Goal: Information Seeking & Learning: Learn about a topic

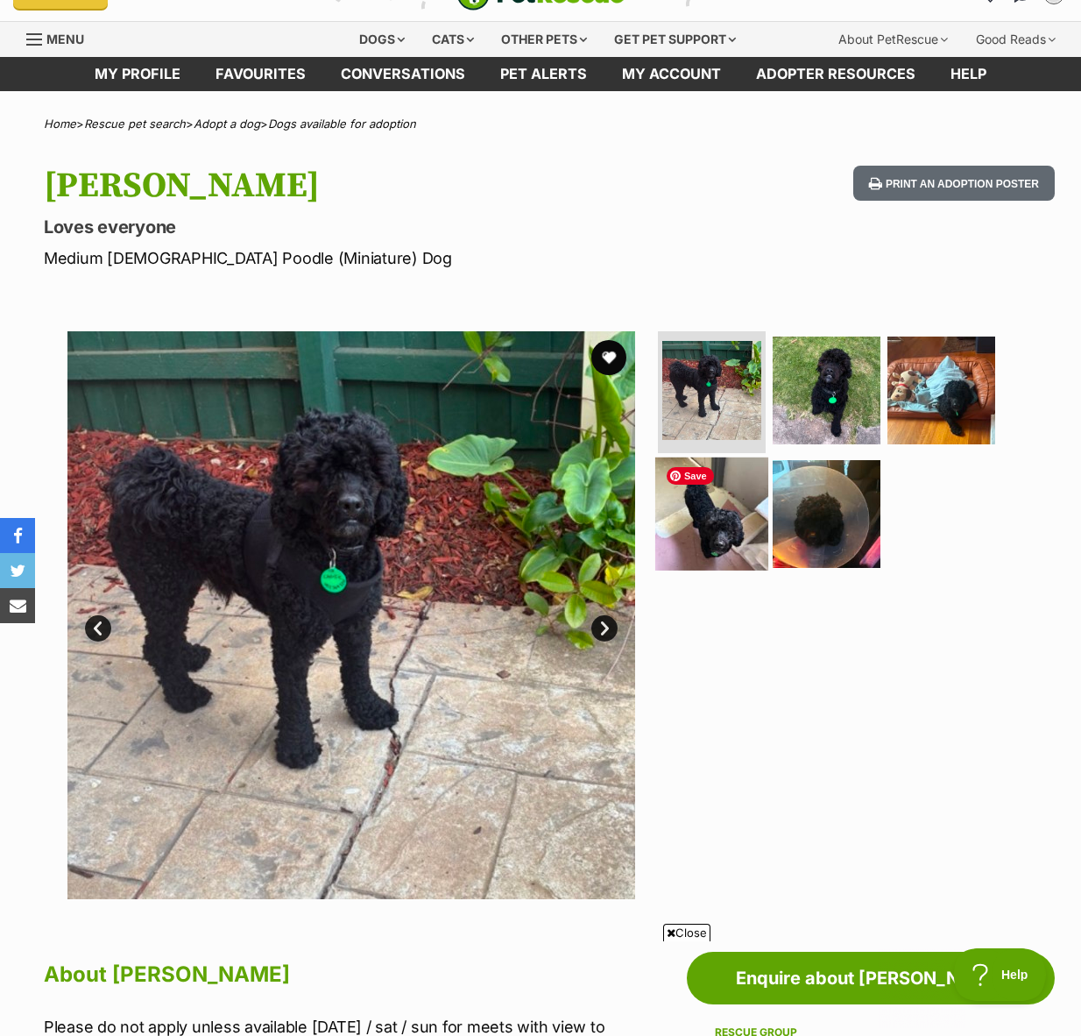
scroll to position [46, 0]
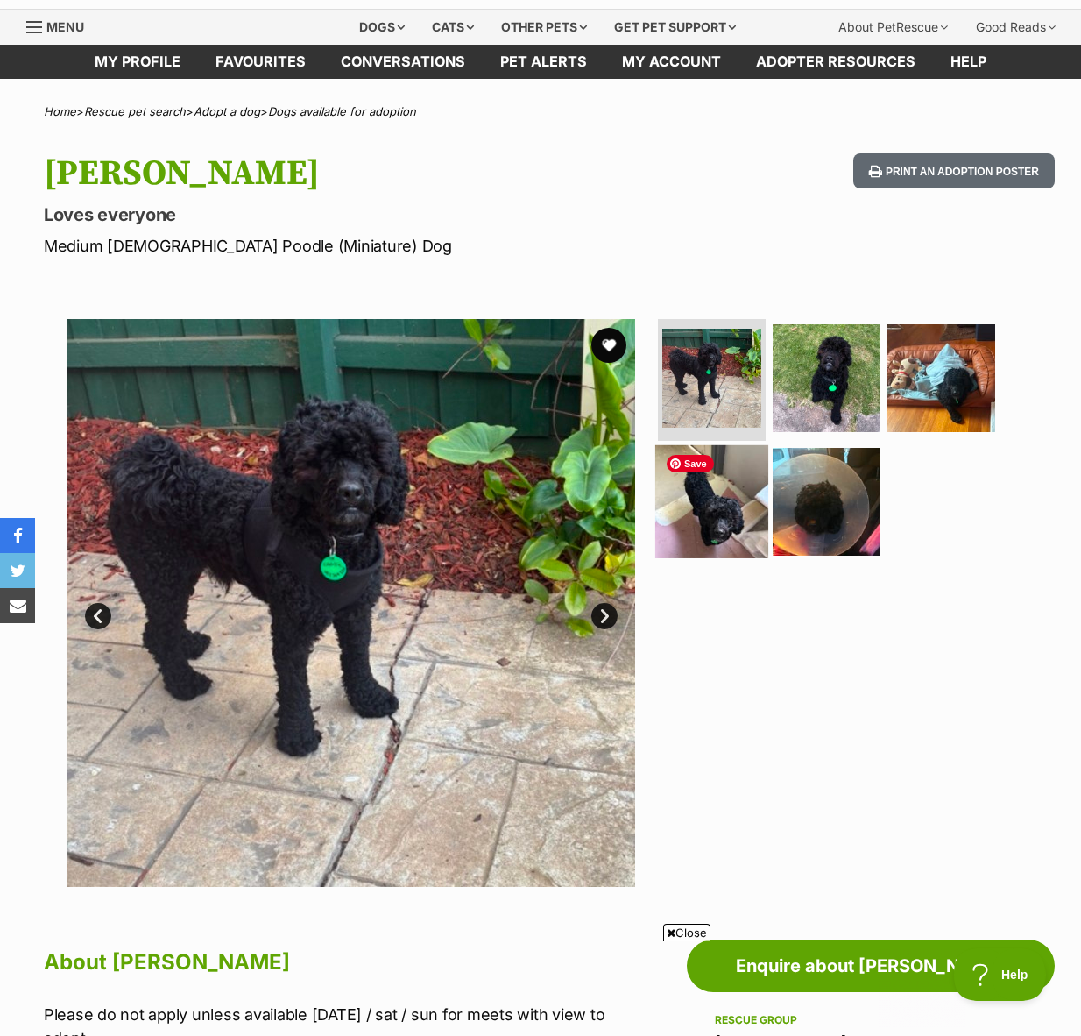
click at [720, 521] on img at bounding box center [711, 501] width 113 height 113
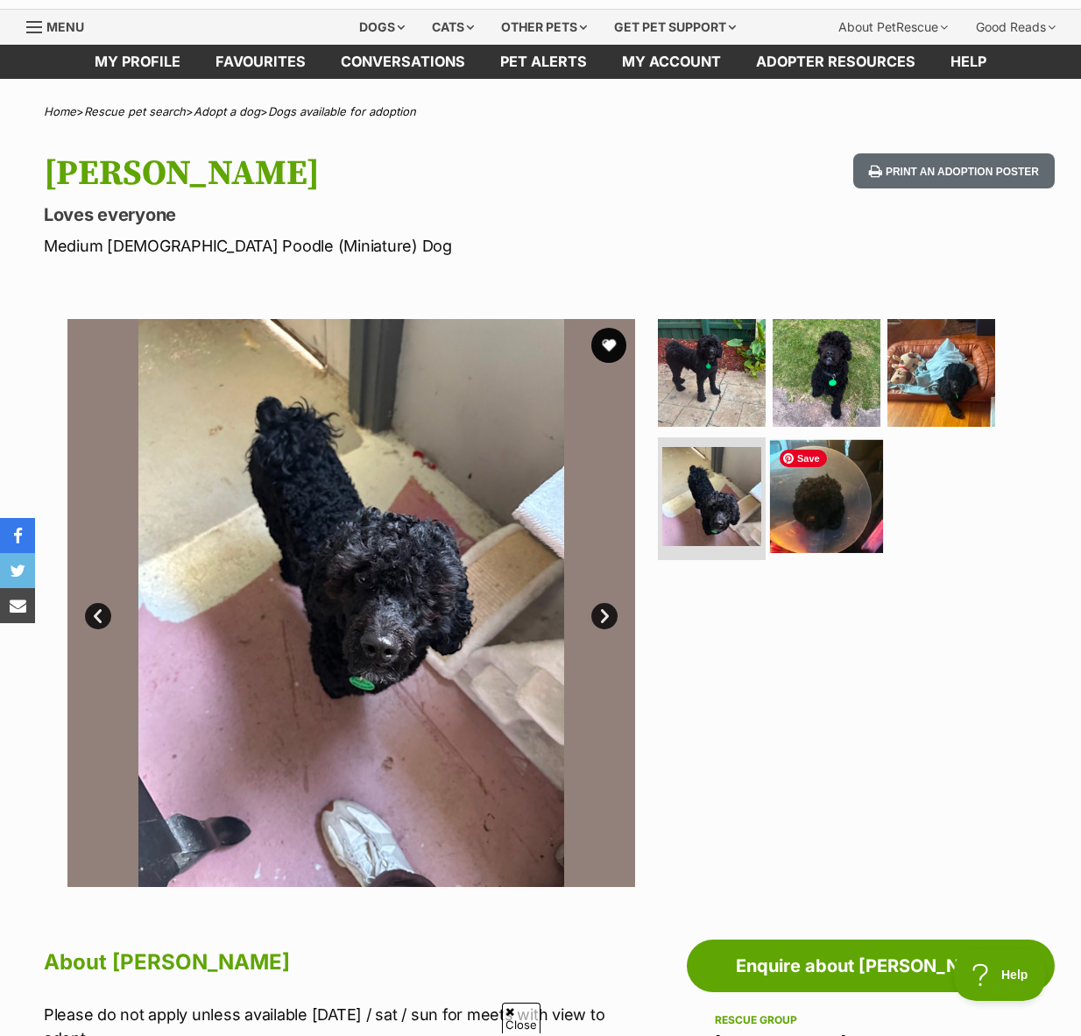
click at [801, 506] on img at bounding box center [826, 496] width 113 height 113
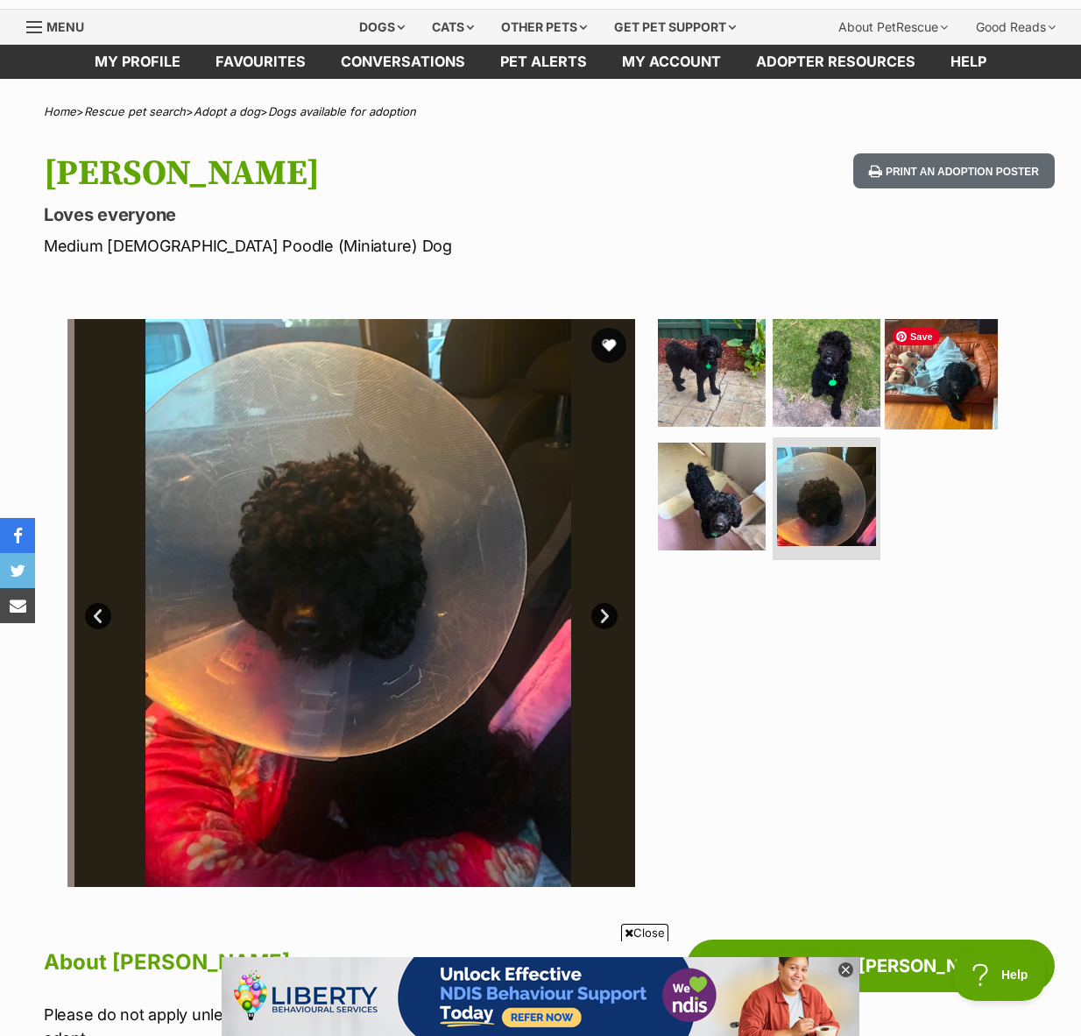
scroll to position [0, 0]
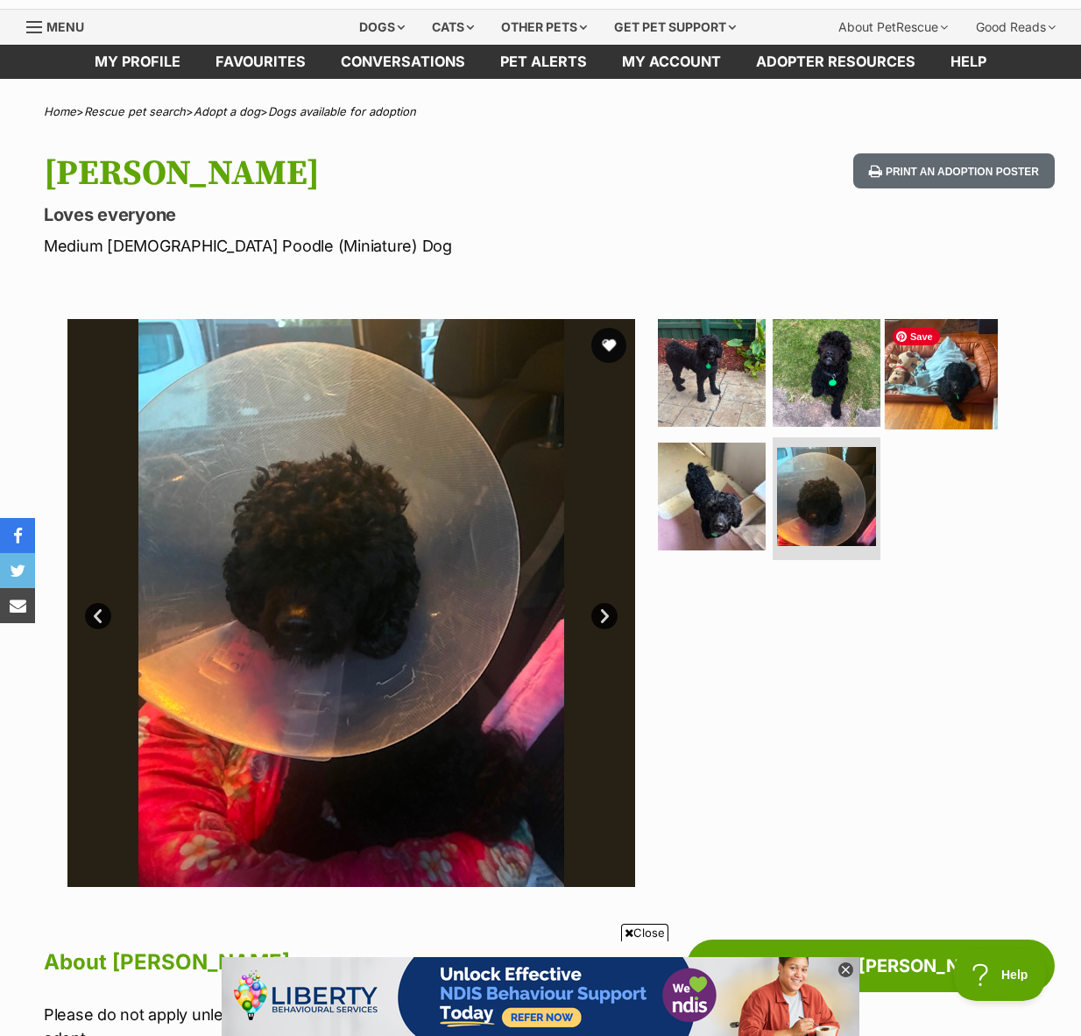
click at [921, 399] on img at bounding box center [941, 371] width 113 height 113
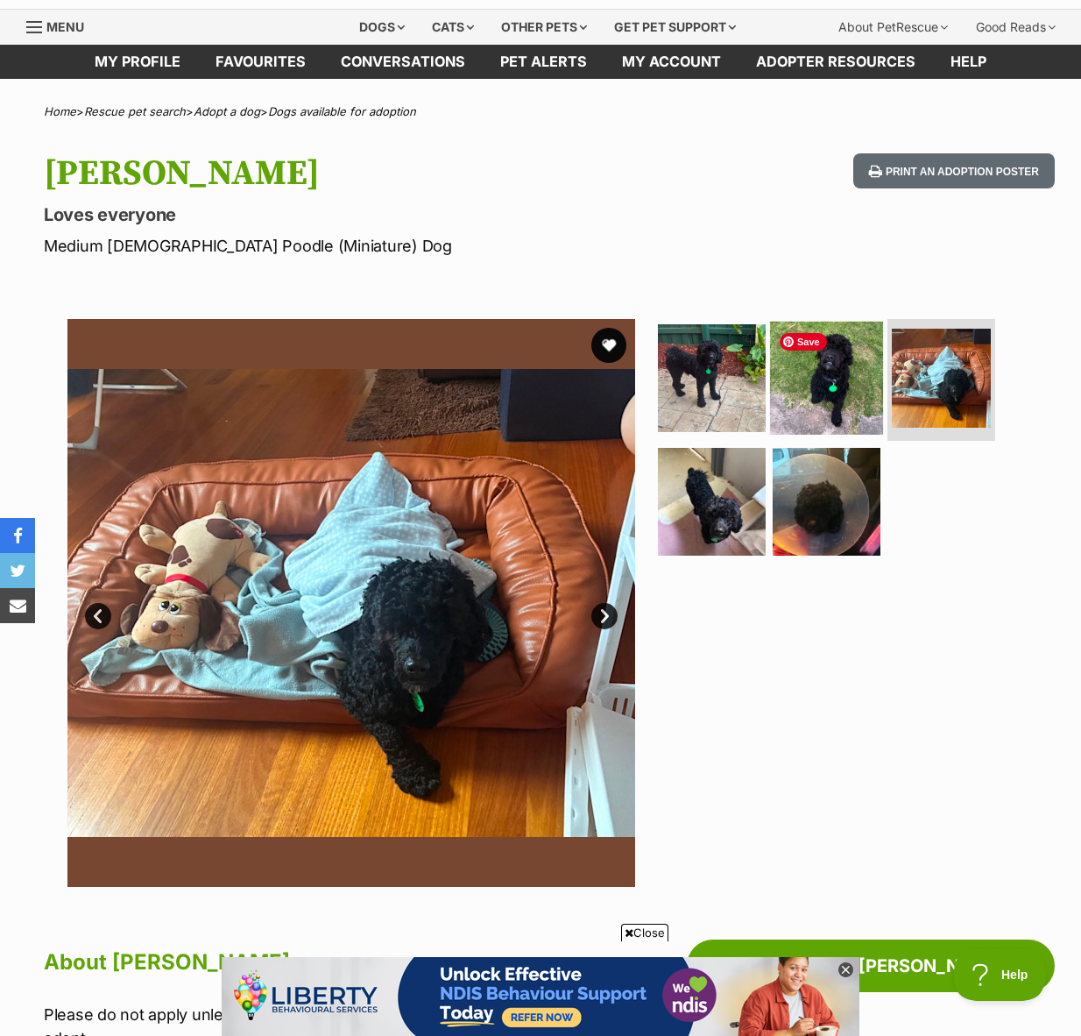
click at [847, 370] on img at bounding box center [826, 377] width 113 height 113
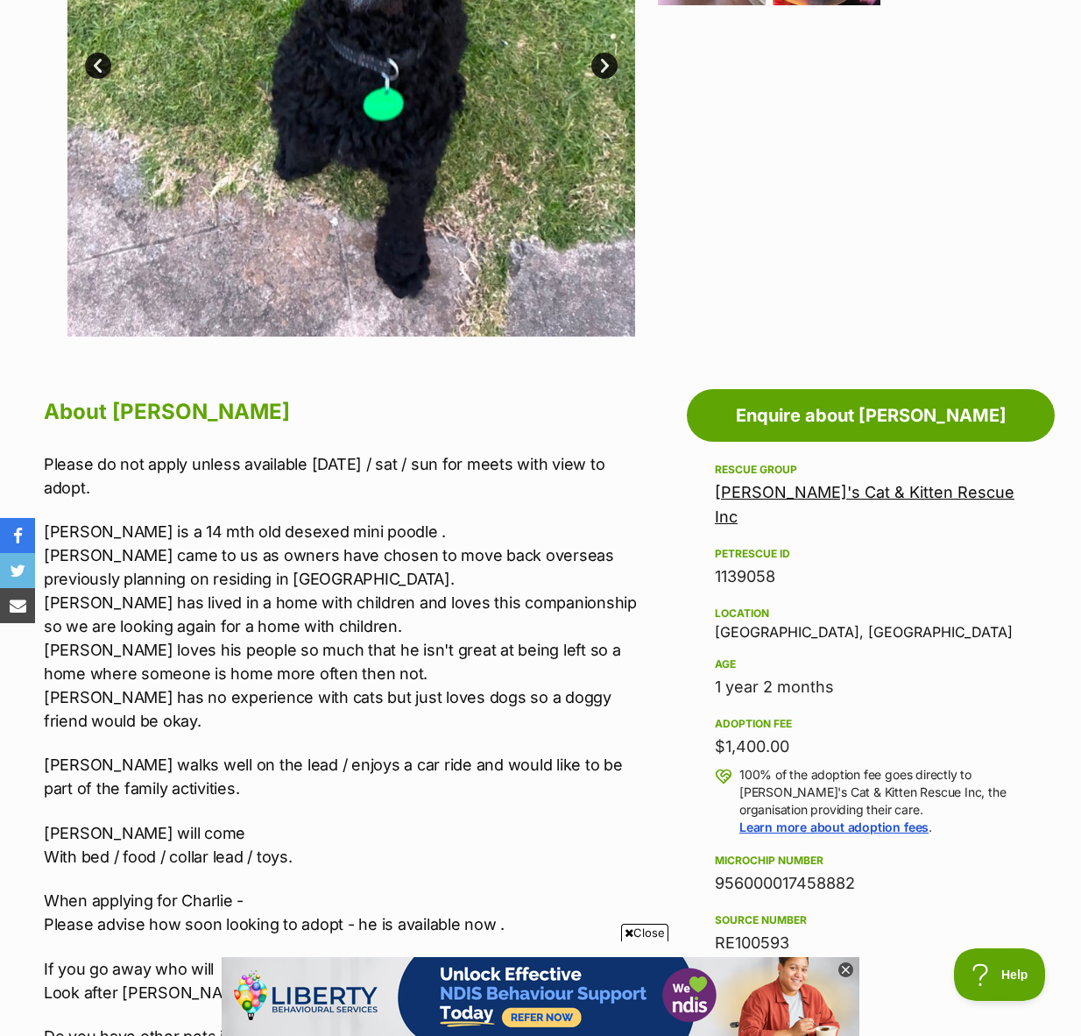
scroll to position [598, 0]
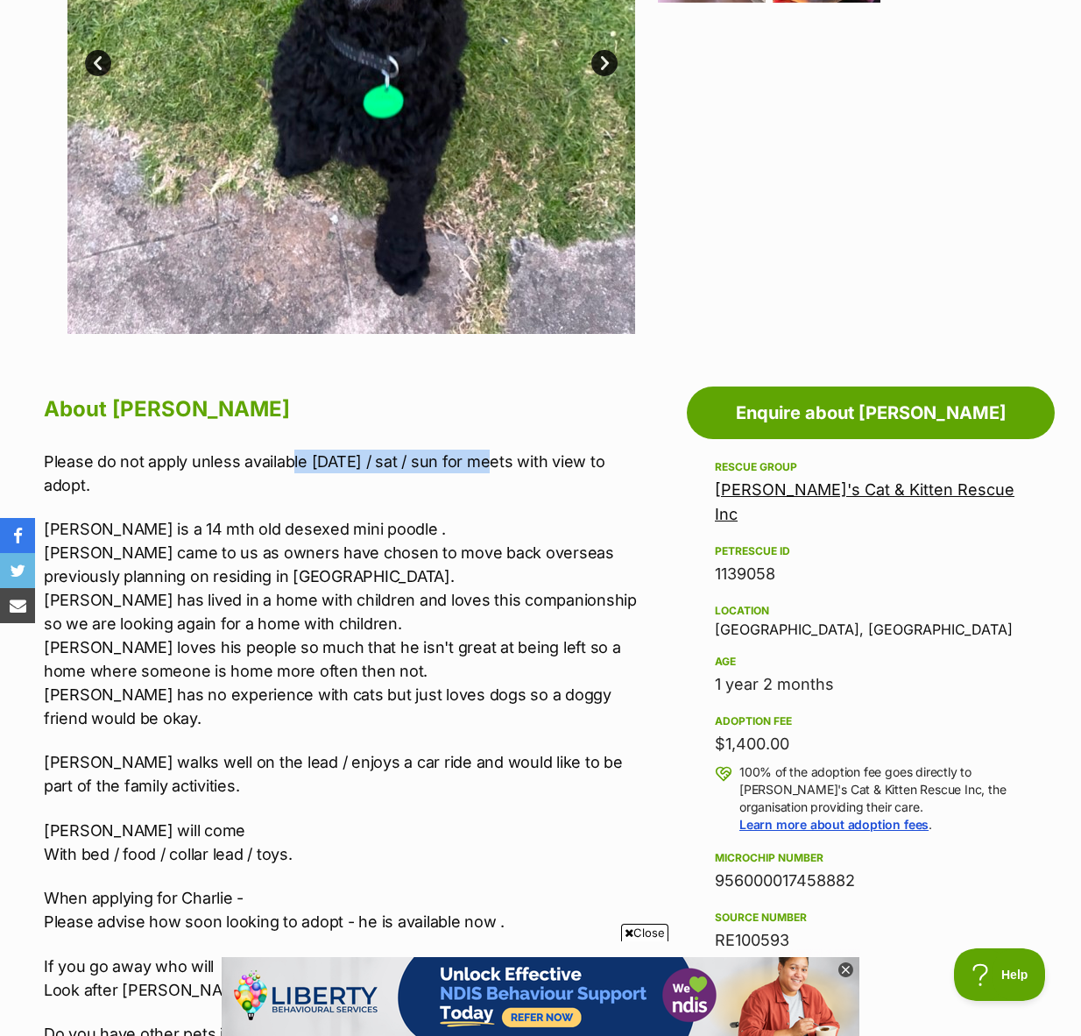
drag, startPoint x: 291, startPoint y: 461, endPoint x: 463, endPoint y: 453, distance: 171.9
click at [463, 453] on p "Please do not apply unless available this Fri / sat / sun for meets with view t…" at bounding box center [343, 473] width 599 height 47
drag, startPoint x: 234, startPoint y: 546, endPoint x: 389, endPoint y: 553, distance: 155.3
click at [388, 553] on p "Charlie is a 14 mth old desexed mini poodle . Charlie came to us as owners have…" at bounding box center [343, 623] width 599 height 213
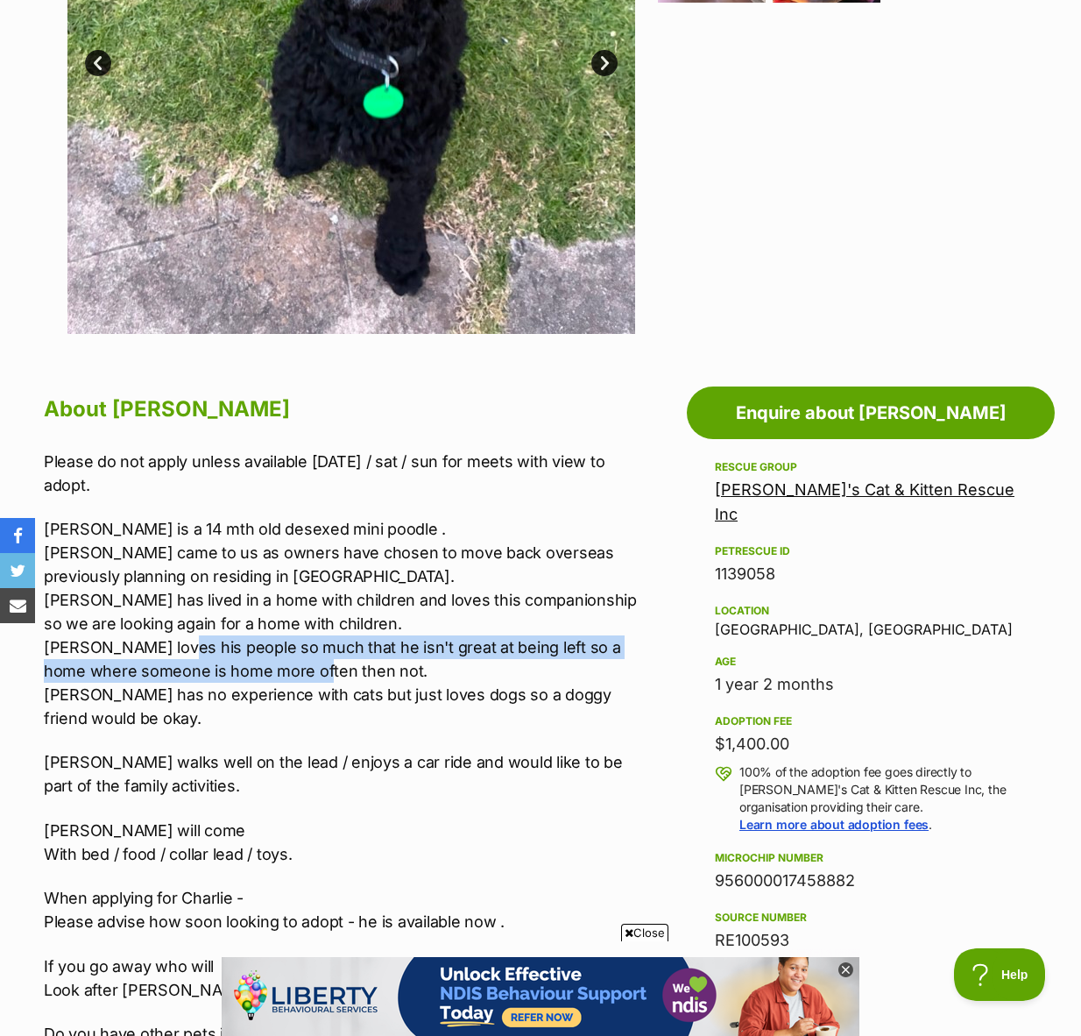
drag, startPoint x: 159, startPoint y: 652, endPoint x: 273, endPoint y: 667, distance: 115.8
click at [273, 667] on p "Charlie is a 14 mth old desexed mini poodle . Charlie came to us as owners have…" at bounding box center [343, 623] width 599 height 213
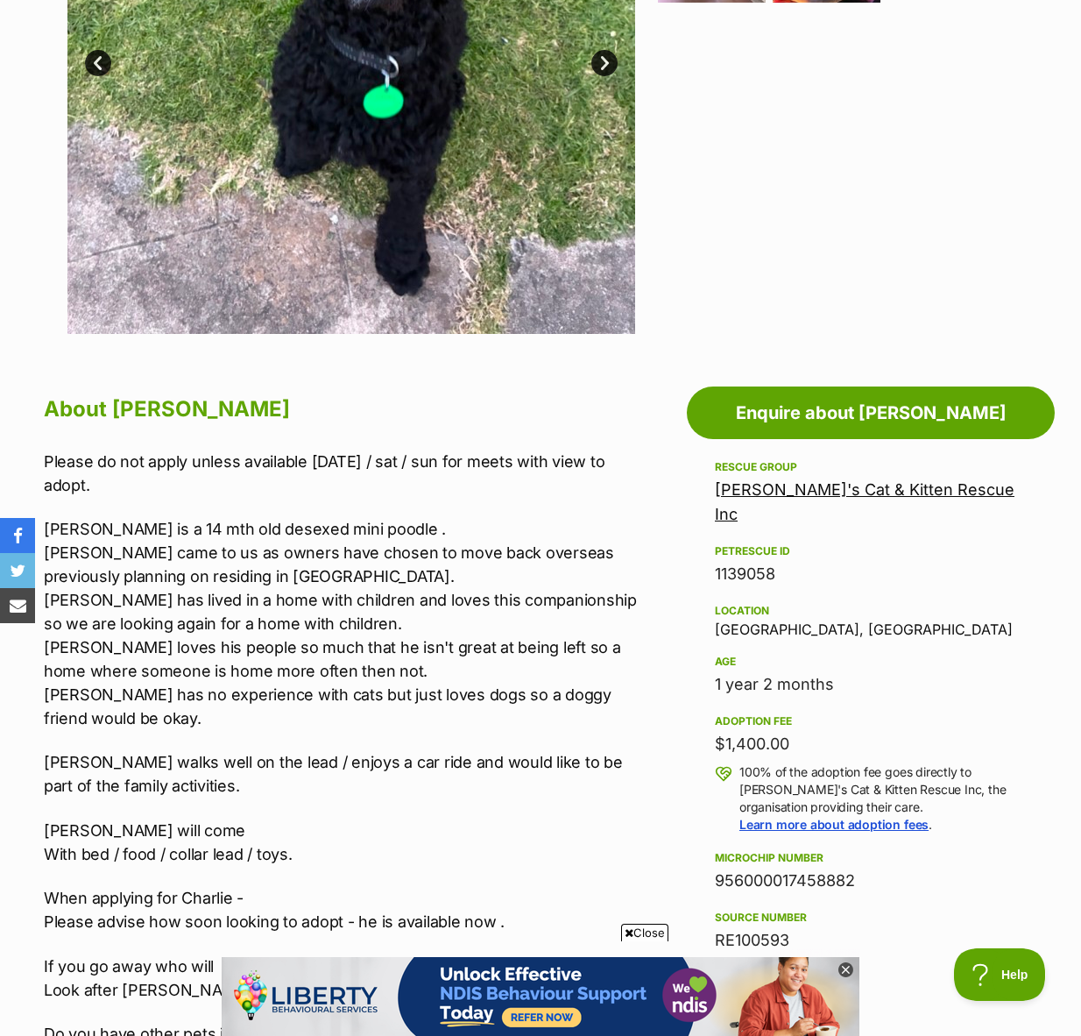
click at [199, 650] on p "Charlie is a 14 mth old desexed mini poodle . Charlie came to us as owners have…" at bounding box center [343, 623] width 599 height 213
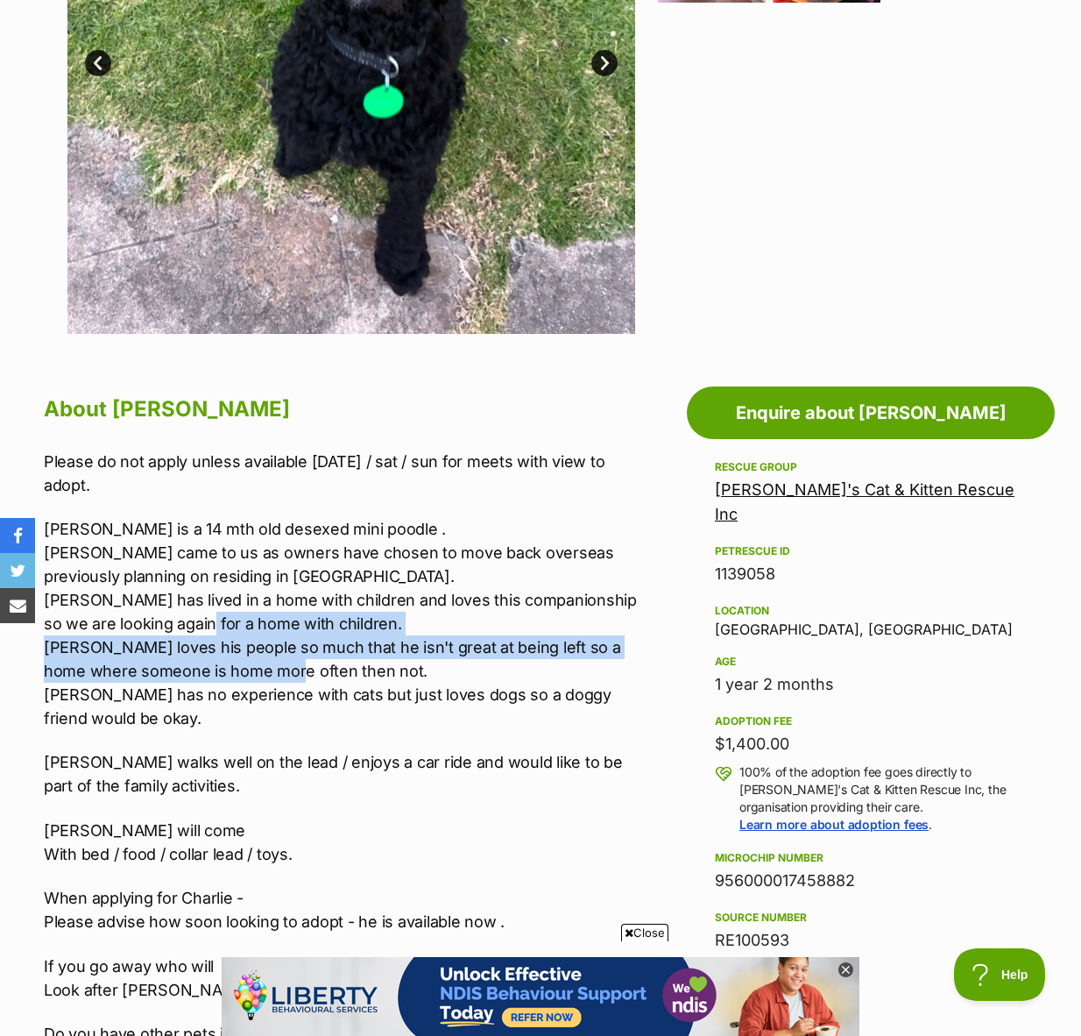
drag, startPoint x: 175, startPoint y: 627, endPoint x: 249, endPoint y: 669, distance: 85.2
click at [249, 669] on p "Charlie is a 14 mth old desexed mini poodle . Charlie came to us as owners have…" at bounding box center [343, 623] width 599 height 213
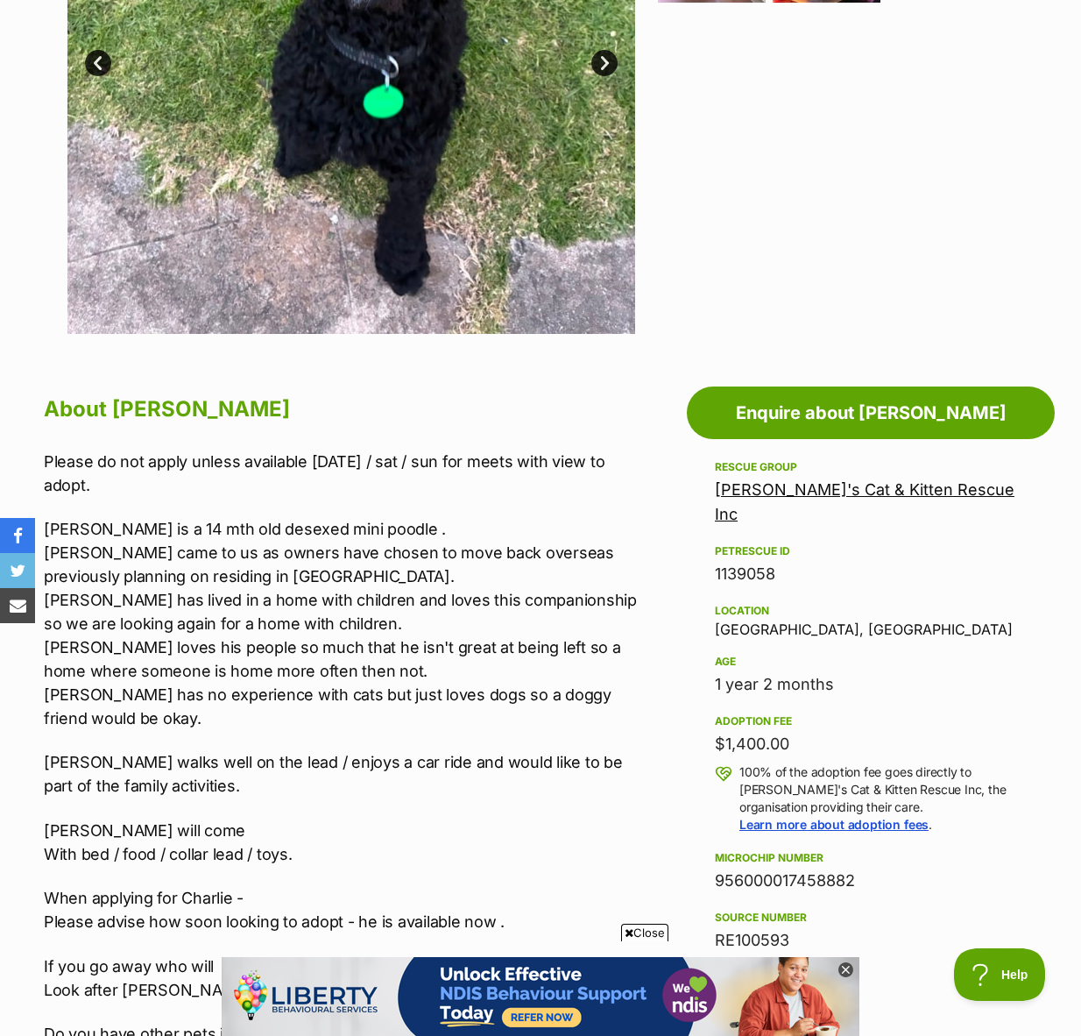
click at [257, 666] on p "Charlie is a 14 mth old desexed mini poodle . Charlie came to us as owners have…" at bounding box center [343, 623] width 599 height 213
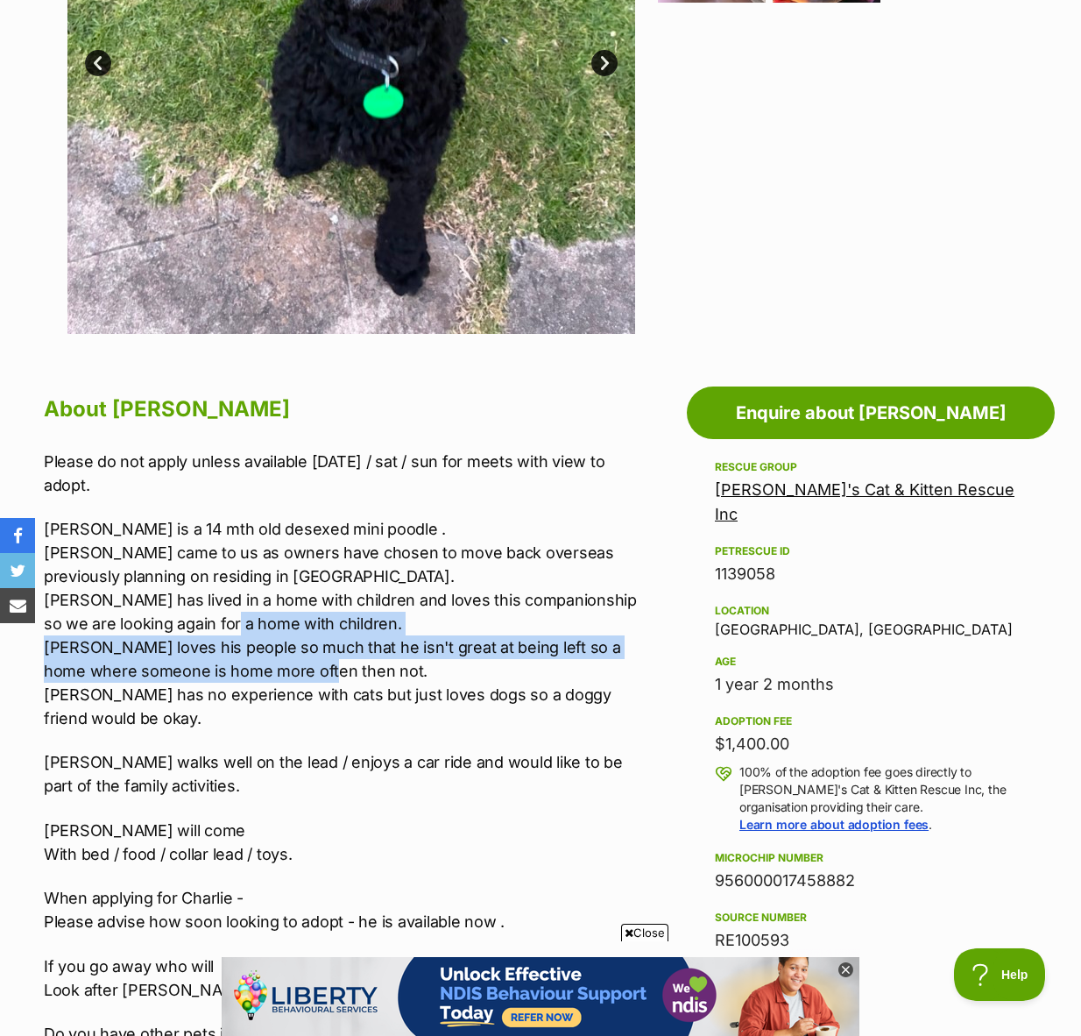
drag, startPoint x: 216, startPoint y: 614, endPoint x: 286, endPoint y: 672, distance: 90.2
click at [286, 672] on p "Charlie is a 14 mth old desexed mini poodle . Charlie came to us as owners have…" at bounding box center [343, 623] width 599 height 213
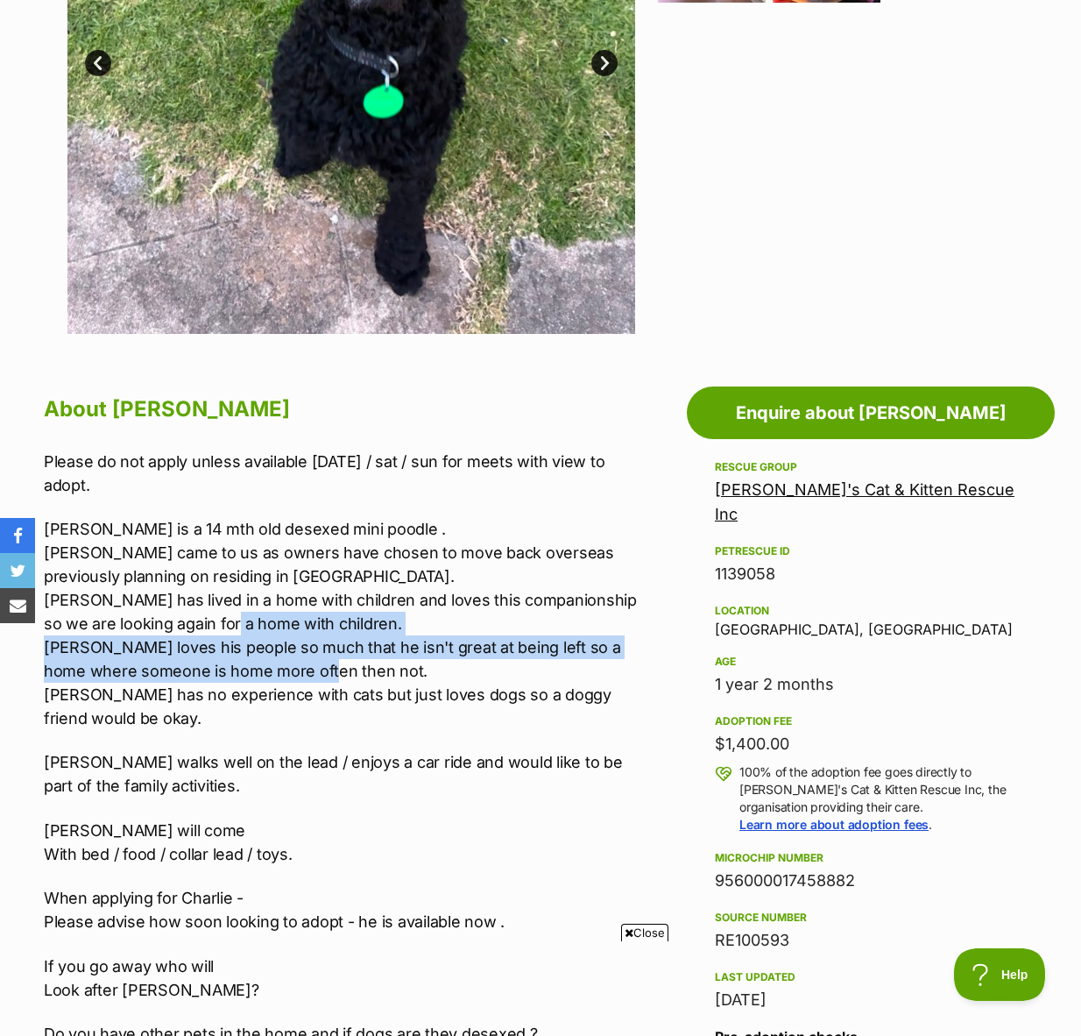
scroll to position [0, 0]
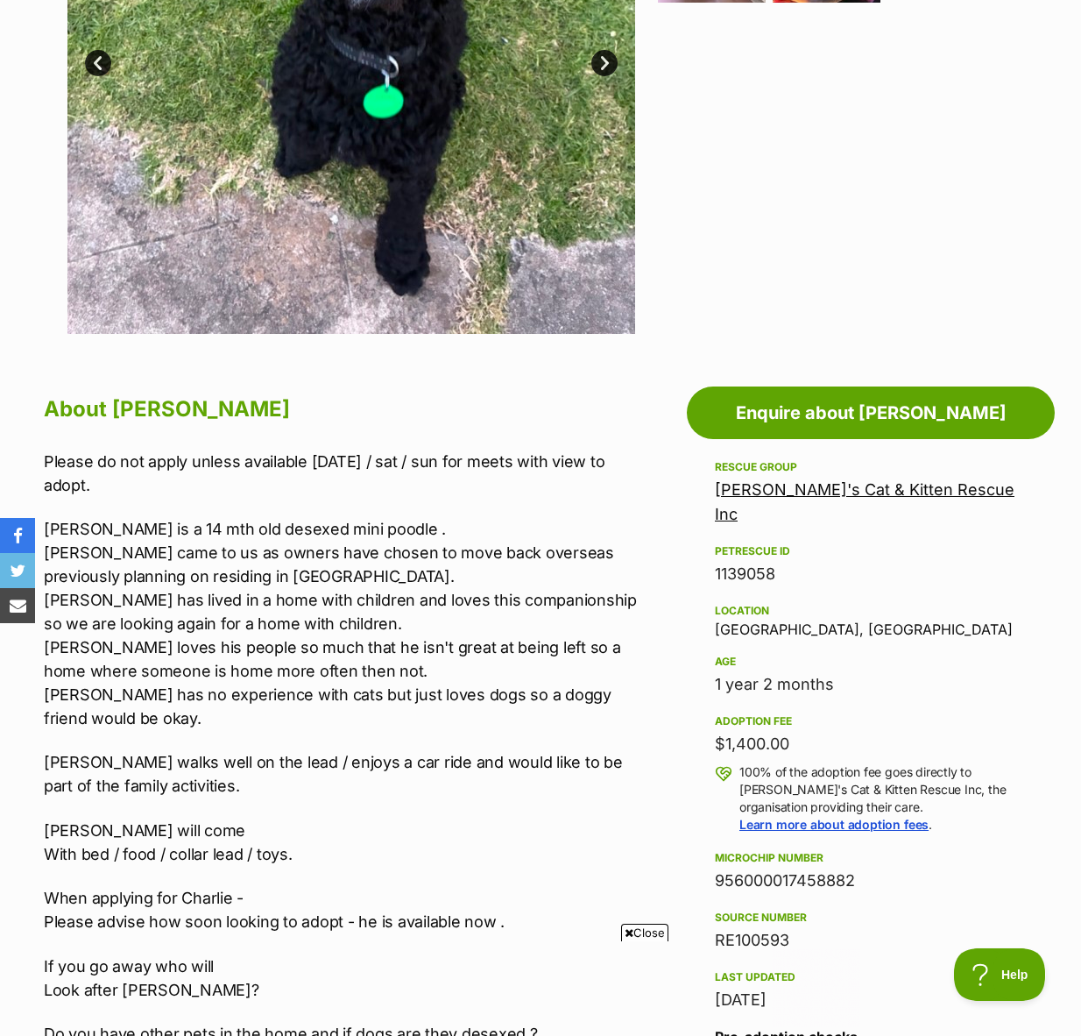
click at [154, 768] on p "Charlie walks well on the lead / enjoys a car ride and would like to be part of…" at bounding box center [343, 773] width 599 height 47
drag, startPoint x: 145, startPoint y: 764, endPoint x: 343, endPoint y: 761, distance: 198.9
click at [343, 761] on p "Charlie walks well on the lead / enjoys a car ride and would like to be part of…" at bounding box center [343, 773] width 599 height 47
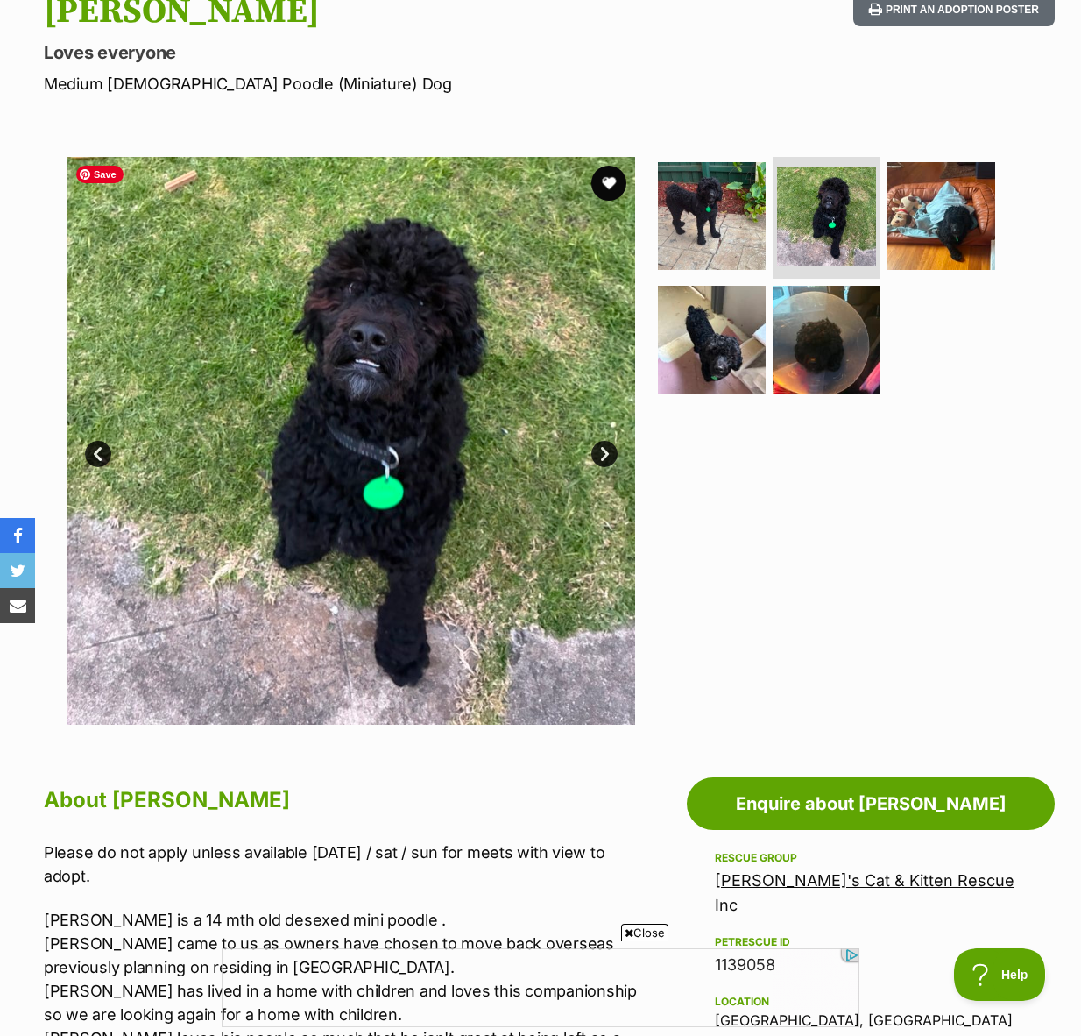
scroll to position [196, 0]
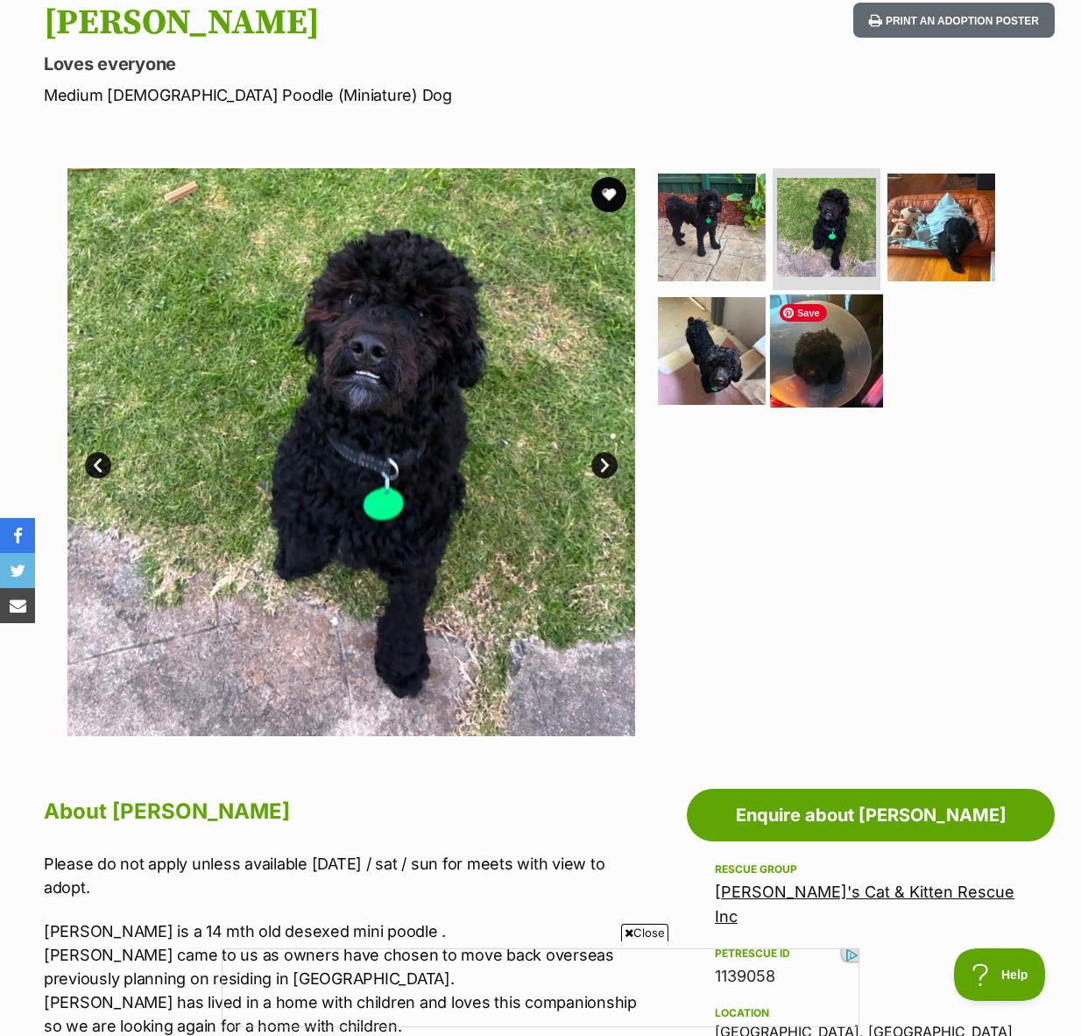
click at [823, 368] on img at bounding box center [826, 350] width 113 height 113
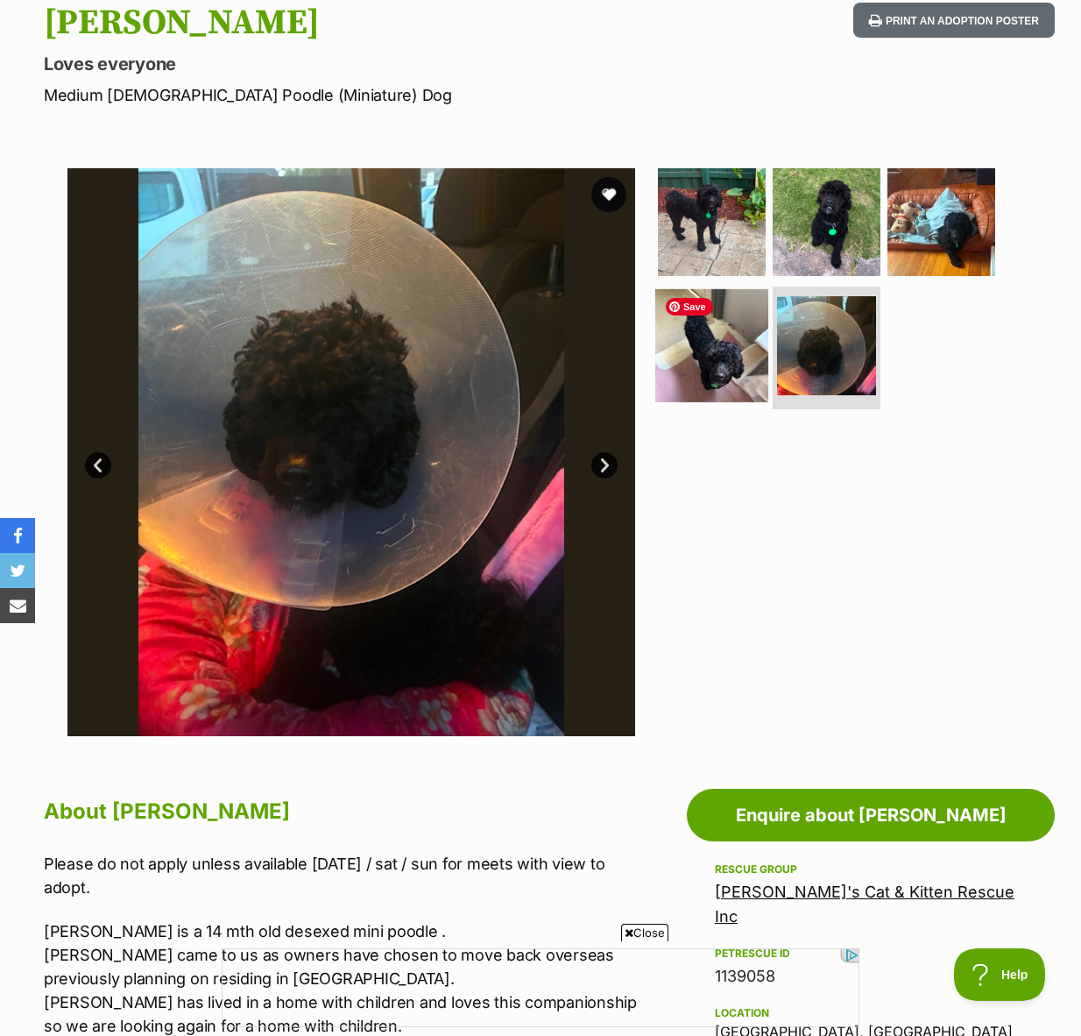
scroll to position [0, 0]
click at [695, 359] on img at bounding box center [711, 345] width 113 height 113
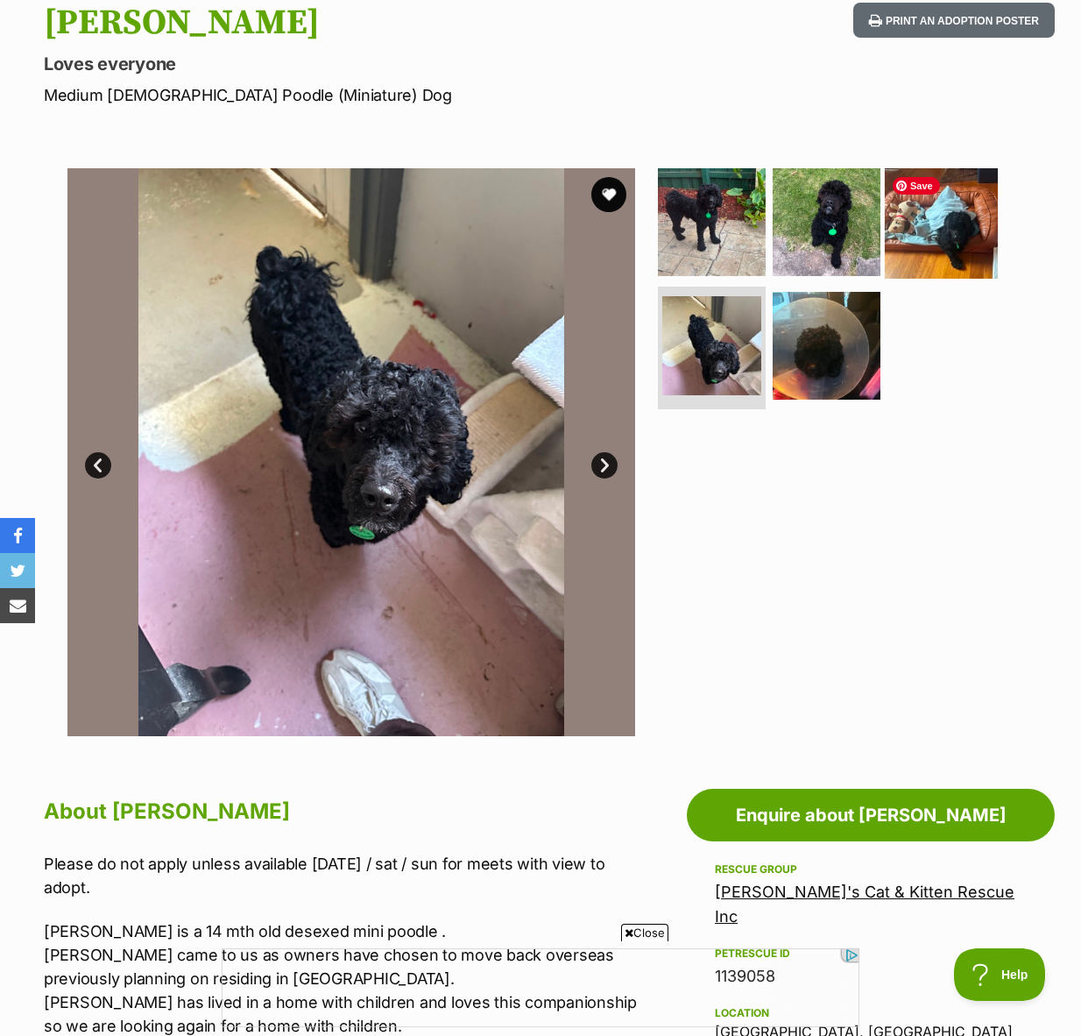
click at [920, 227] on img at bounding box center [941, 221] width 113 height 113
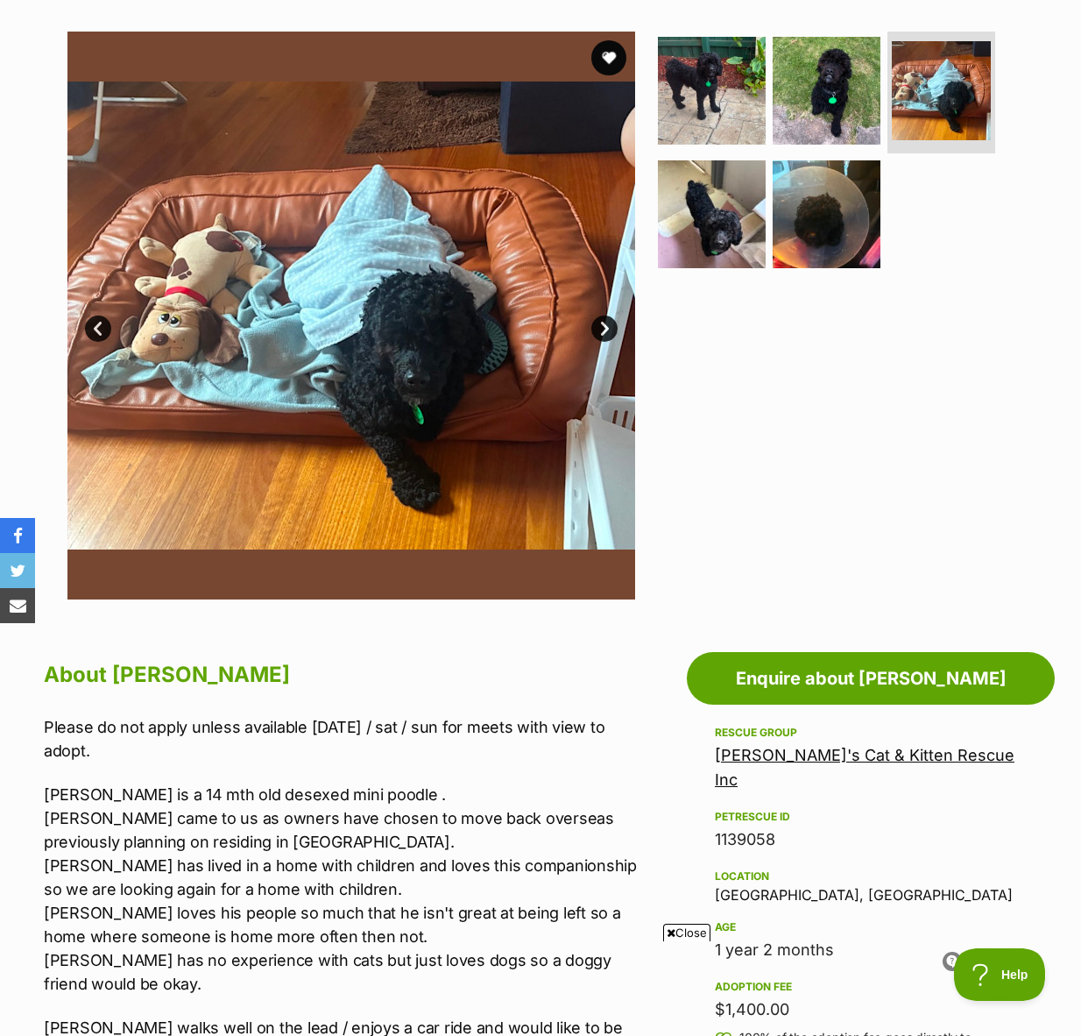
scroll to position [188, 0]
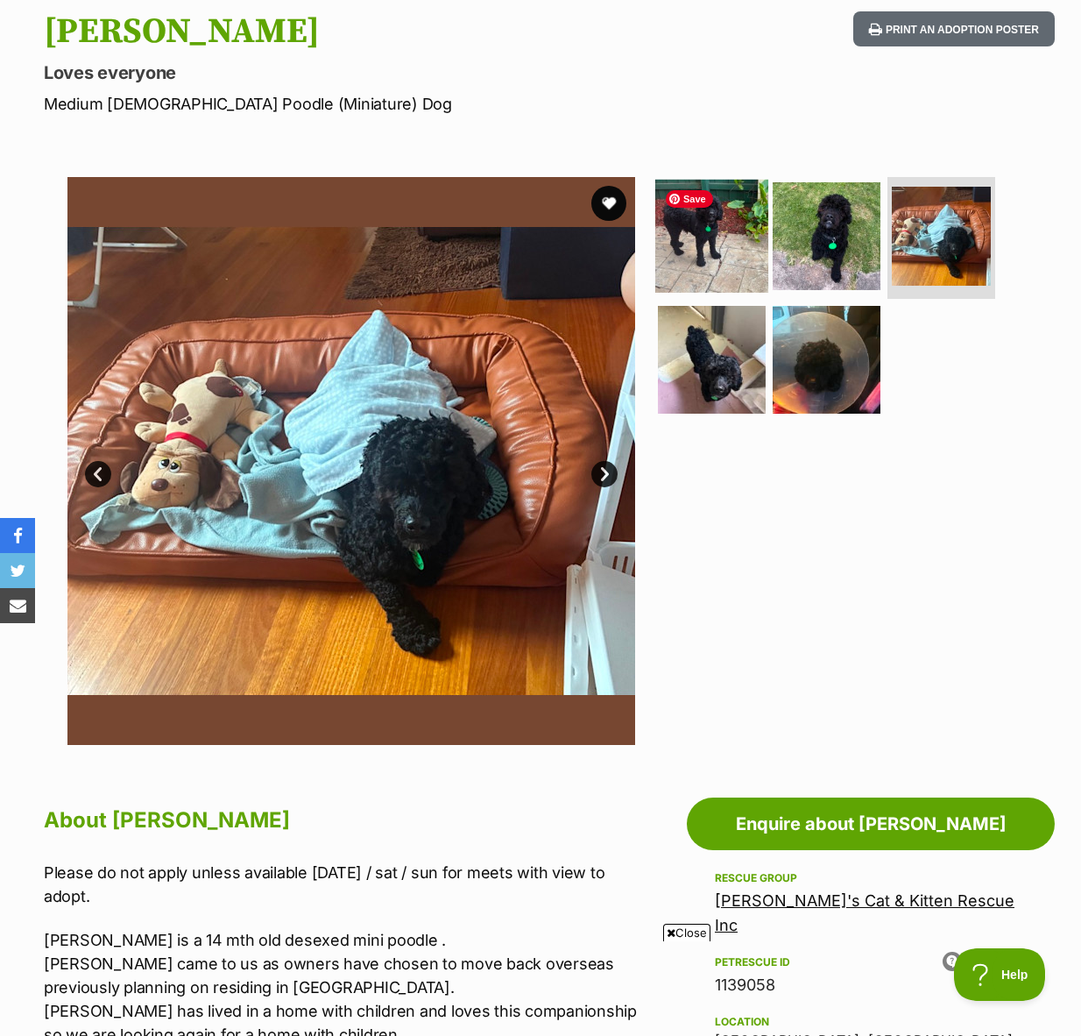
click at [705, 225] on img at bounding box center [711, 235] width 113 height 113
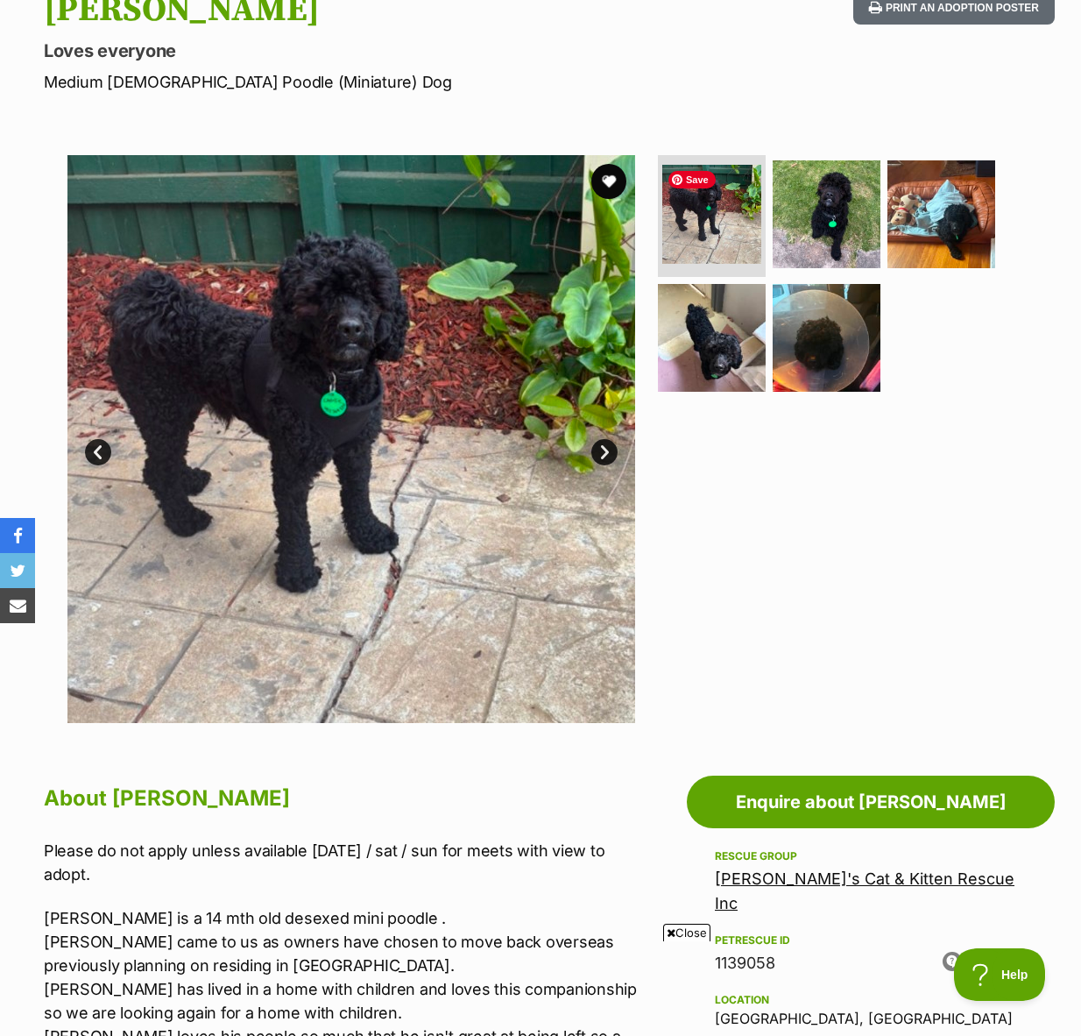
scroll to position [211, 0]
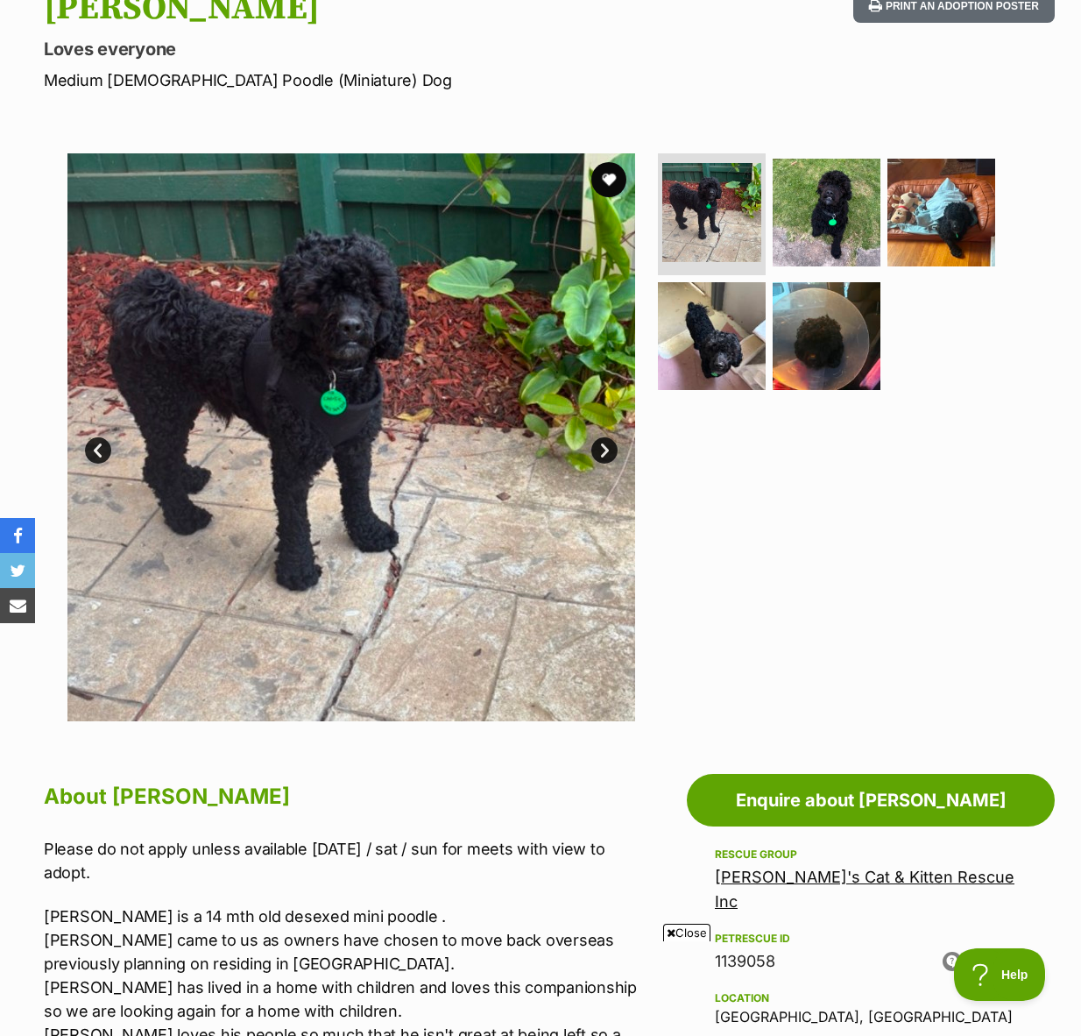
click at [609, 446] on link "Next" at bounding box center [604, 450] width 26 height 26
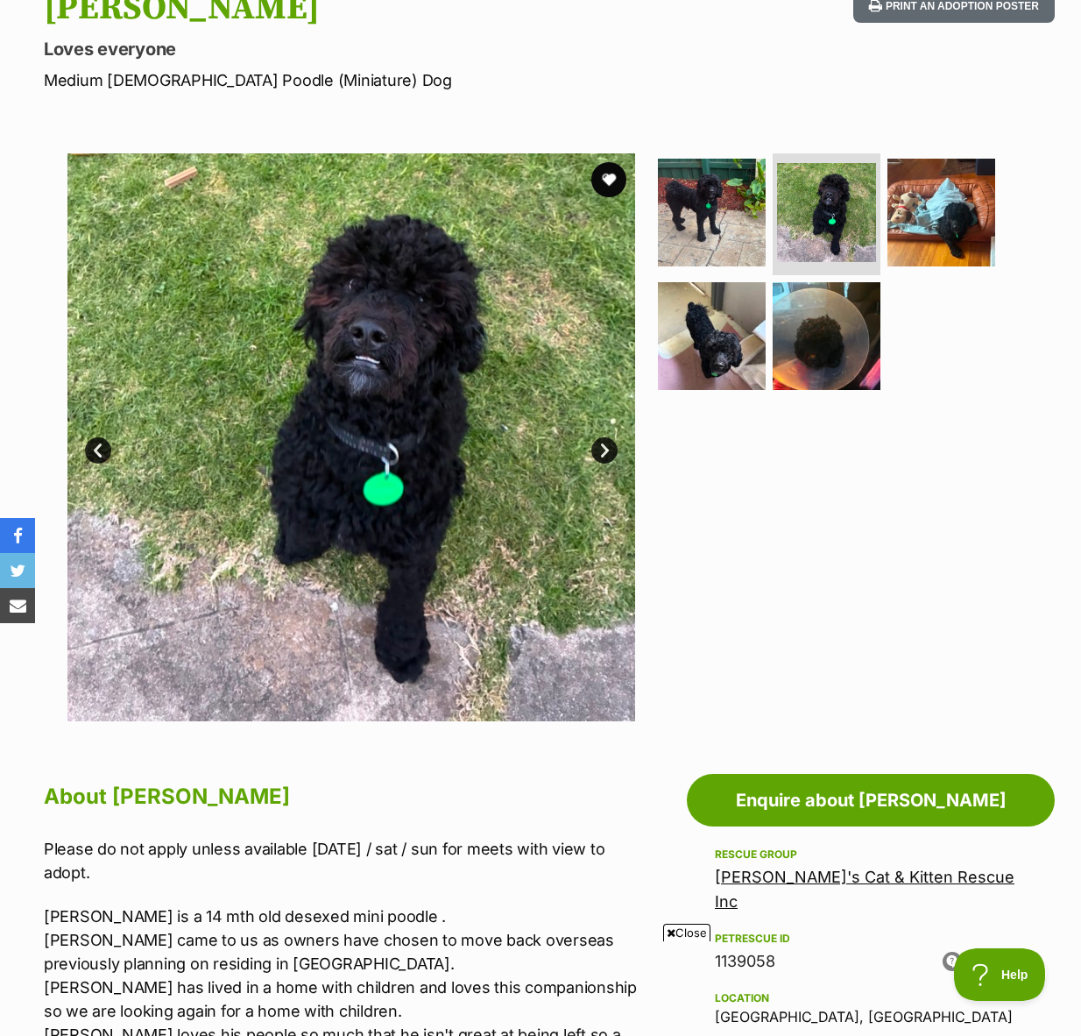
click at [603, 452] on link "Next" at bounding box center [604, 450] width 26 height 26
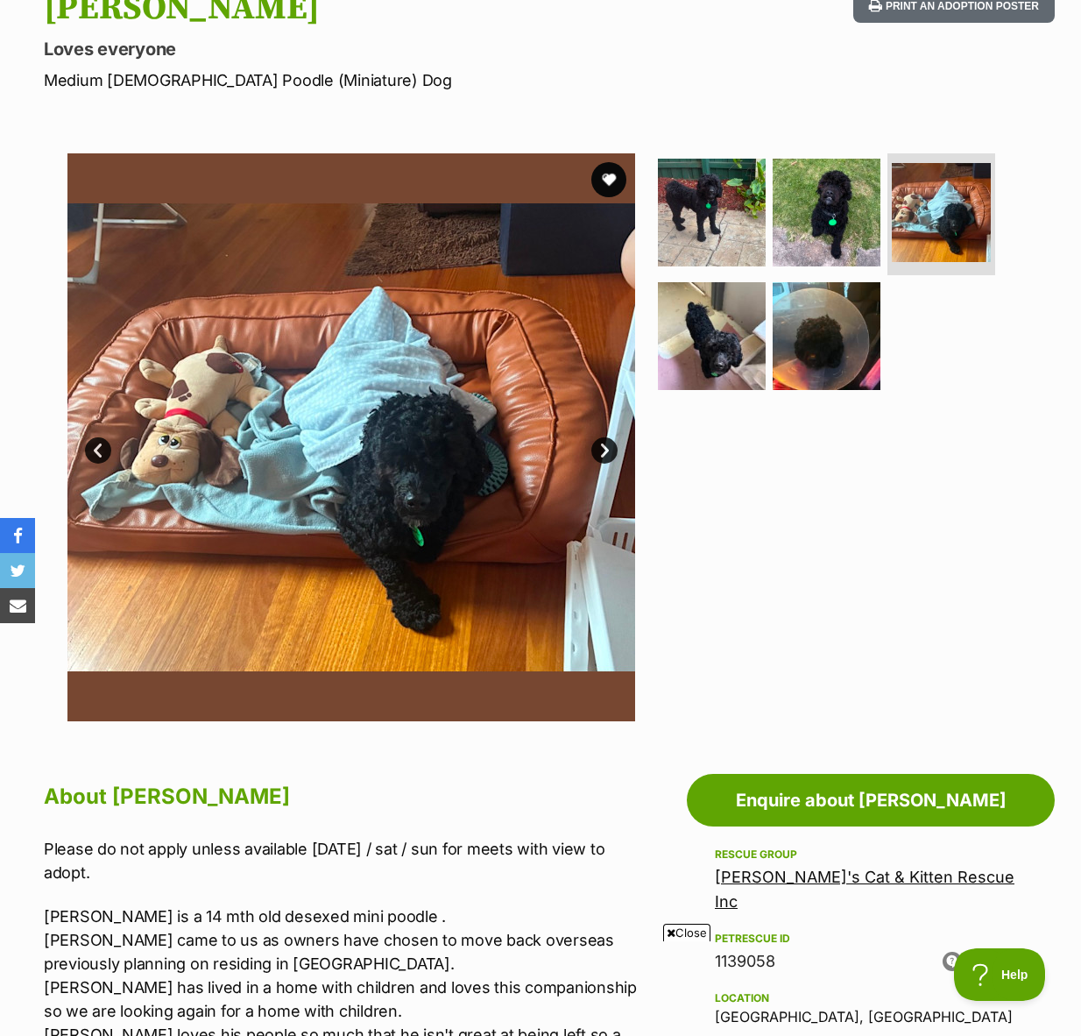
click at [603, 452] on link "Next" at bounding box center [604, 450] width 26 height 26
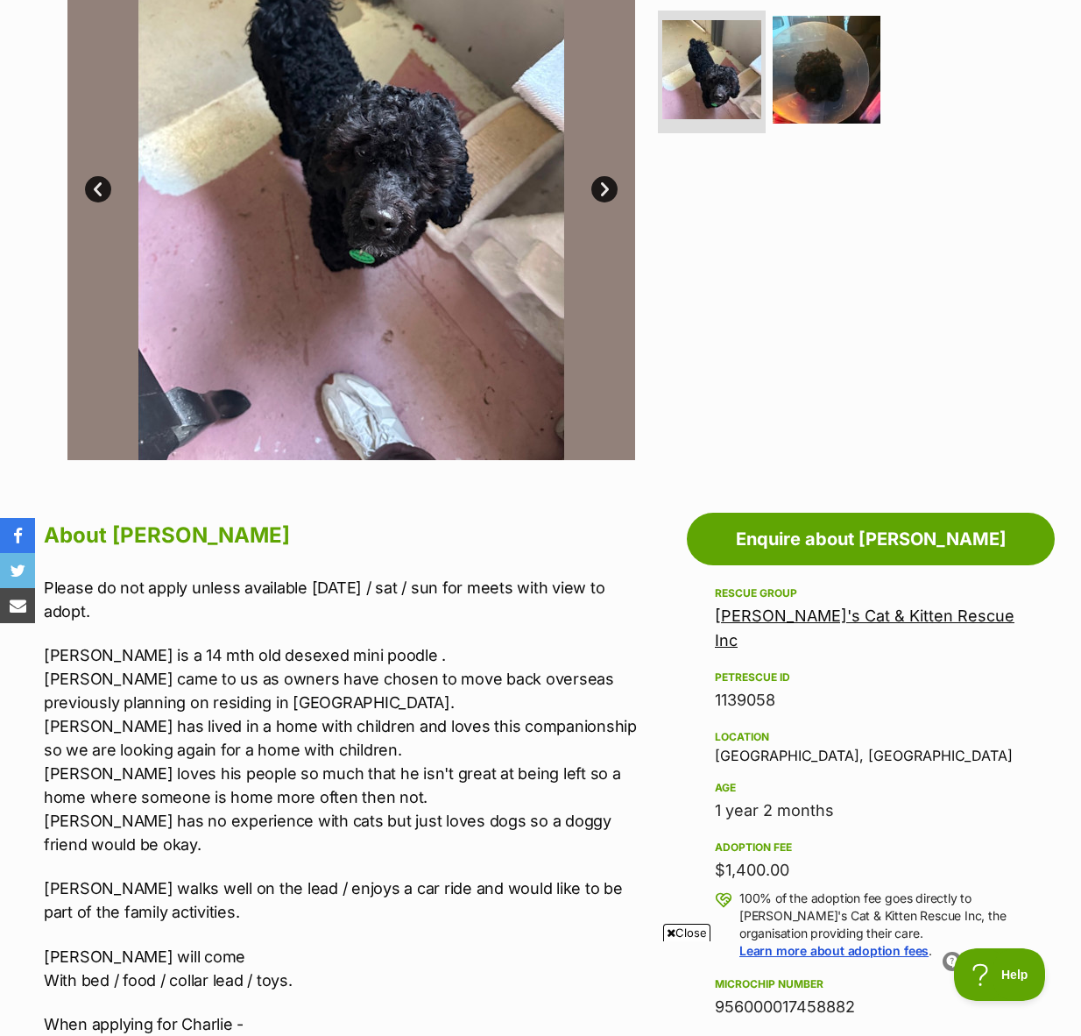
scroll to position [469, 0]
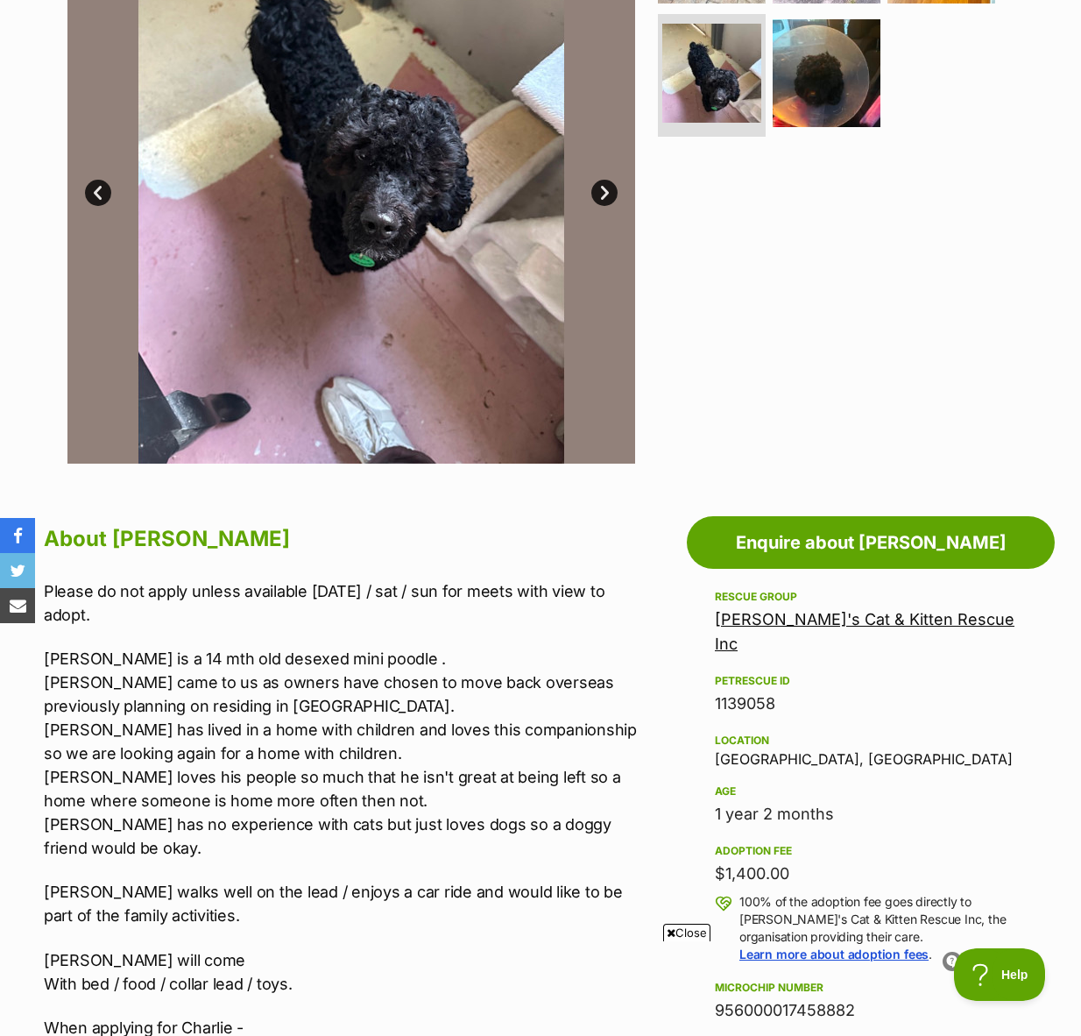
click at [805, 619] on link "[PERSON_NAME]'s Cat & Kitten Rescue Inc" at bounding box center [865, 631] width 300 height 43
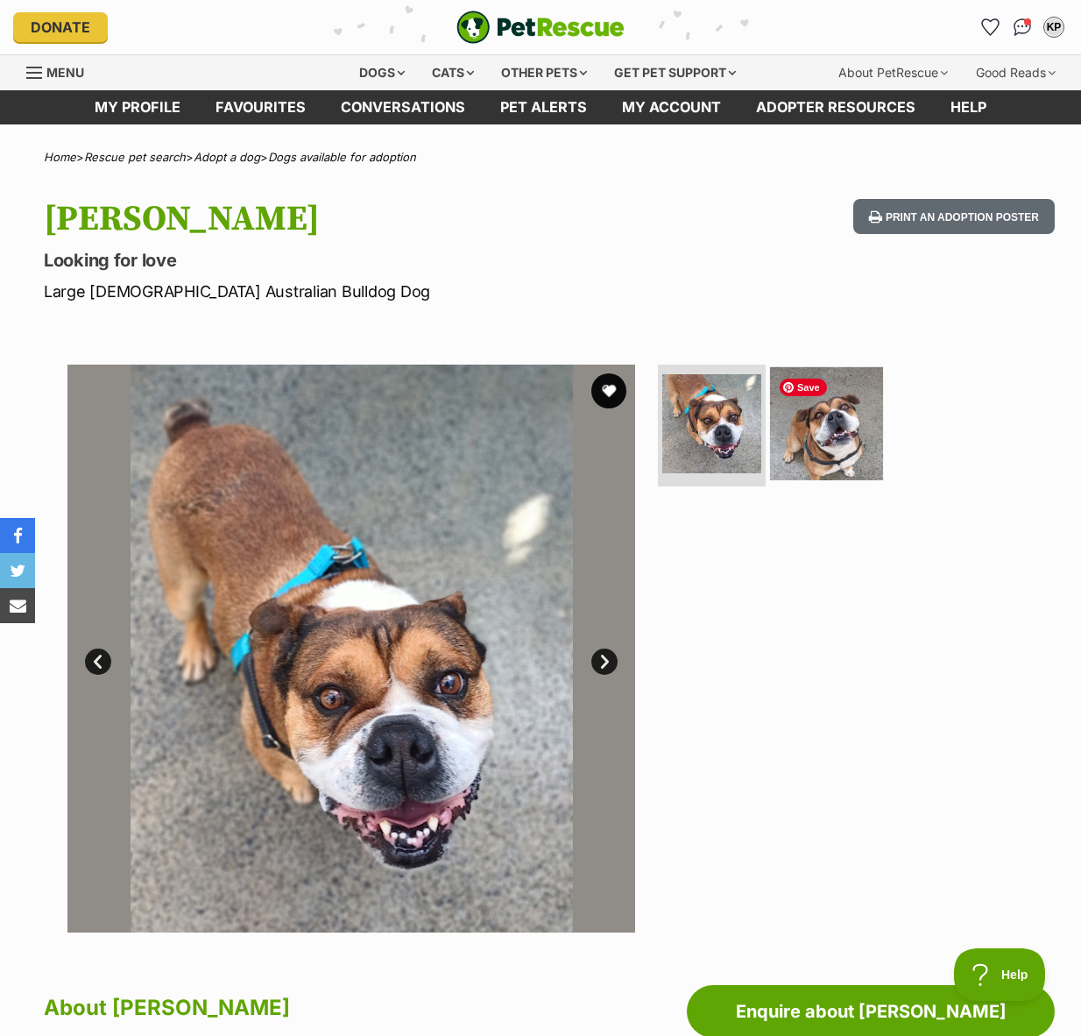
click at [850, 417] on img at bounding box center [826, 422] width 113 height 113
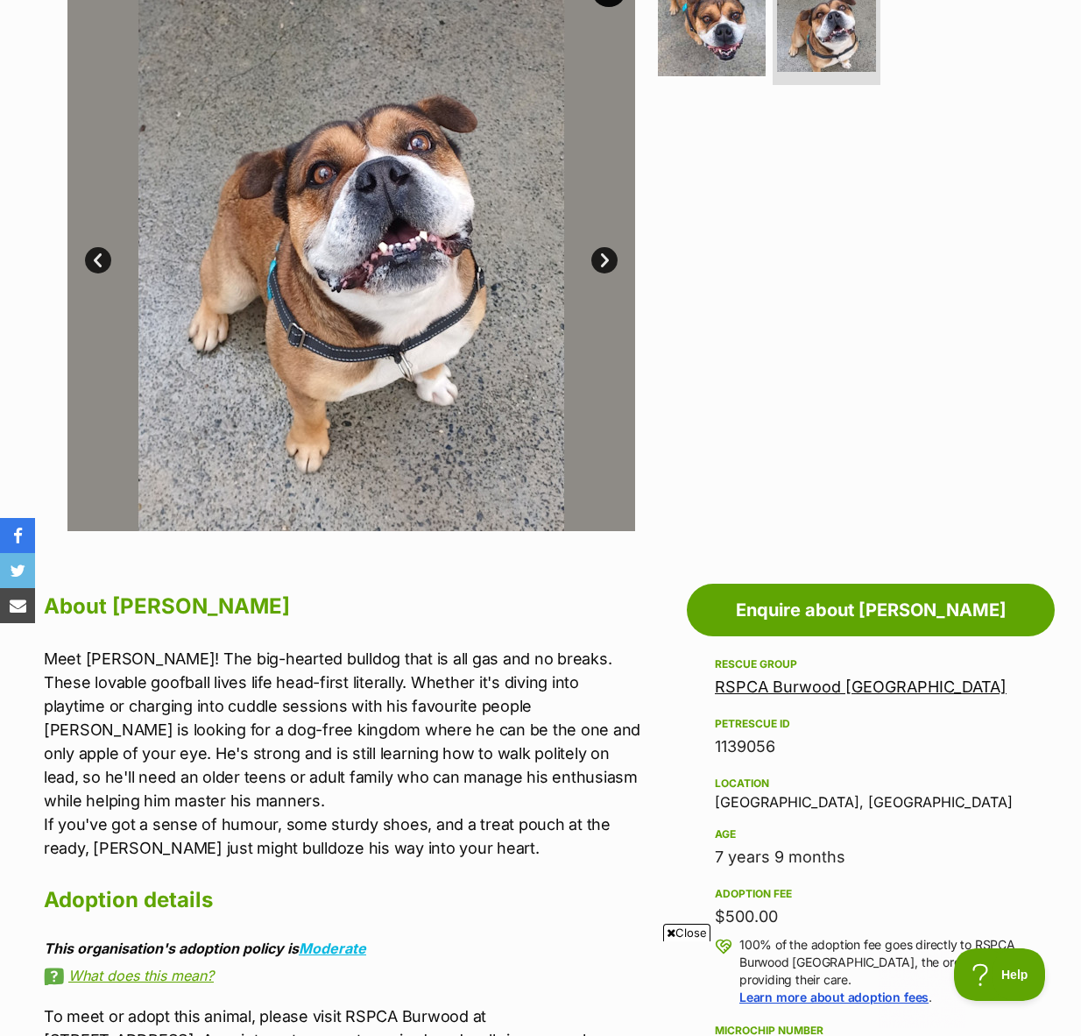
scroll to position [426, 0]
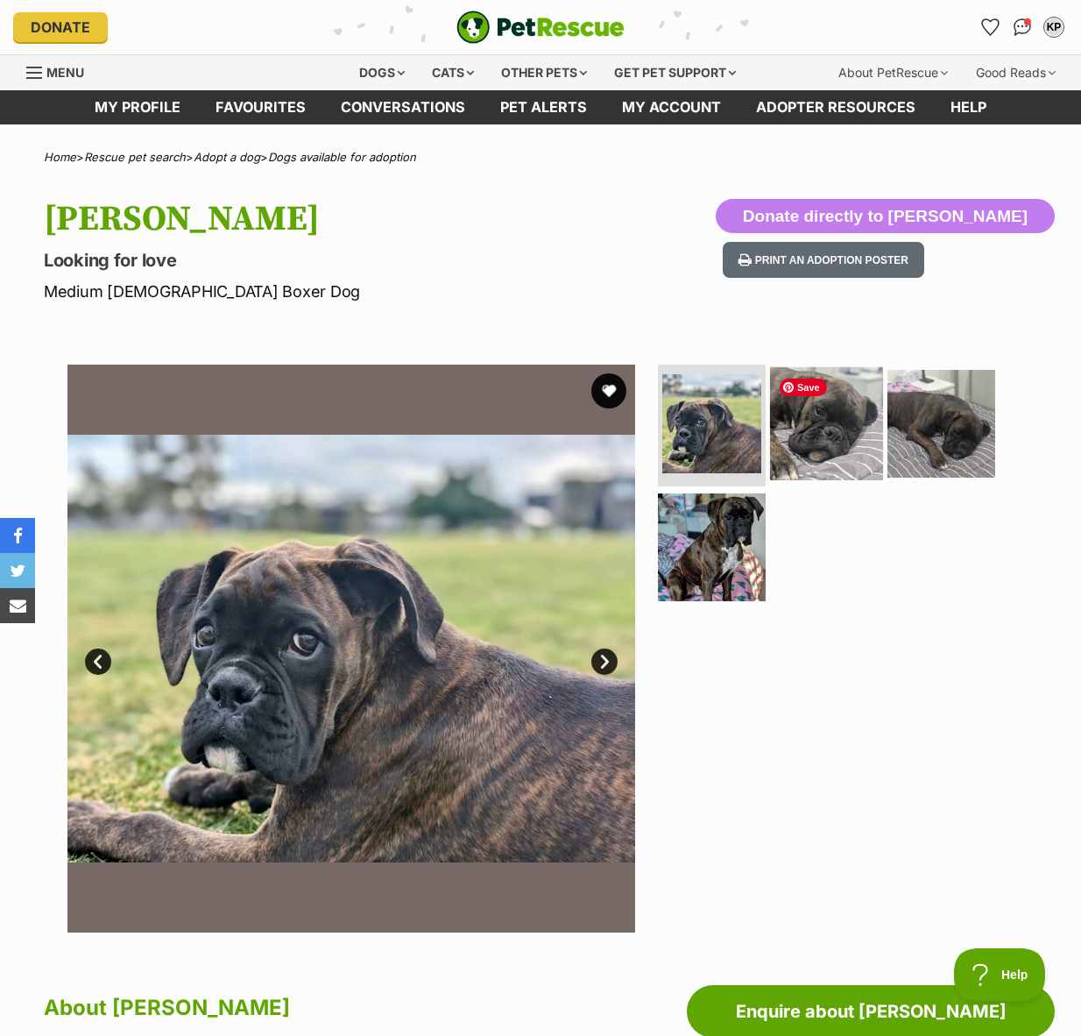
click at [814, 436] on img at bounding box center [826, 422] width 113 height 113
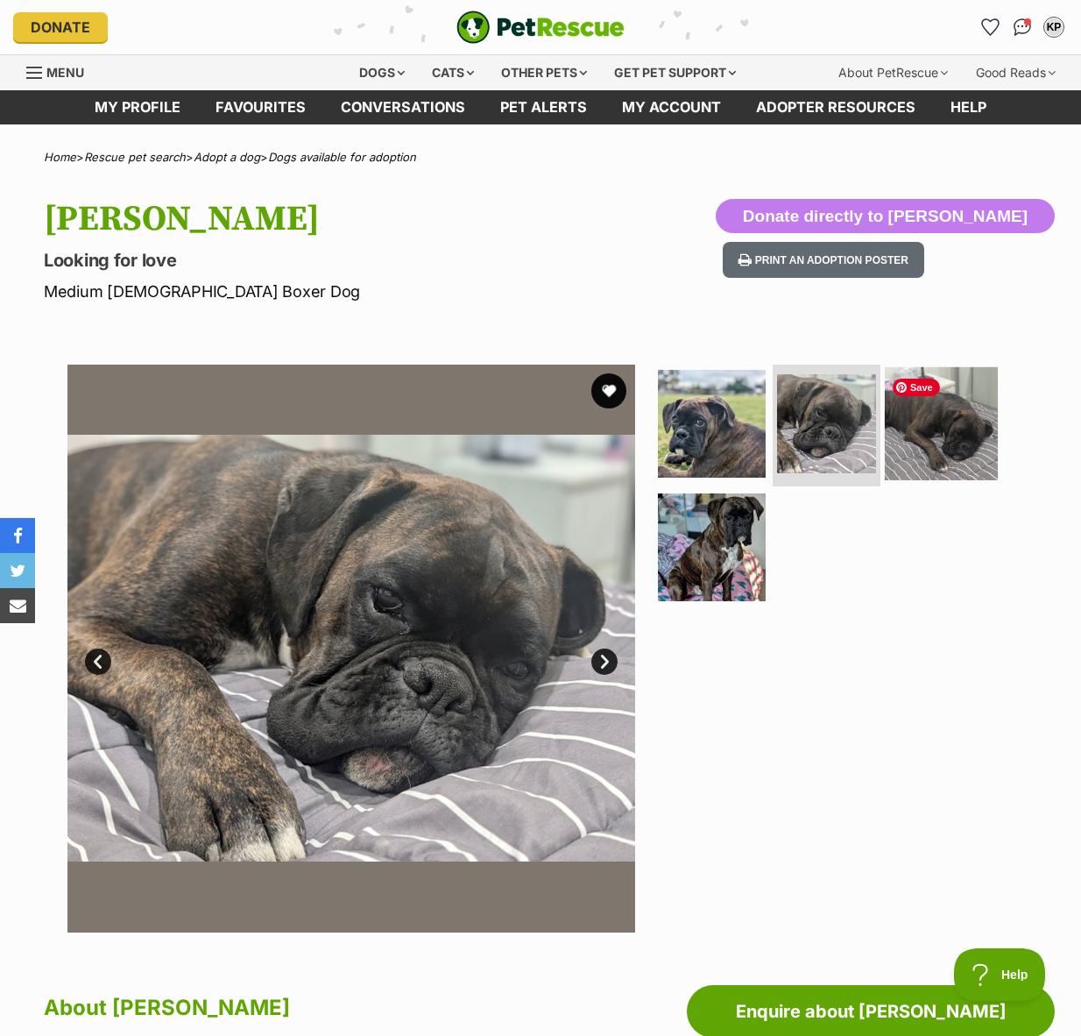
click at [937, 436] on img at bounding box center [941, 422] width 113 height 113
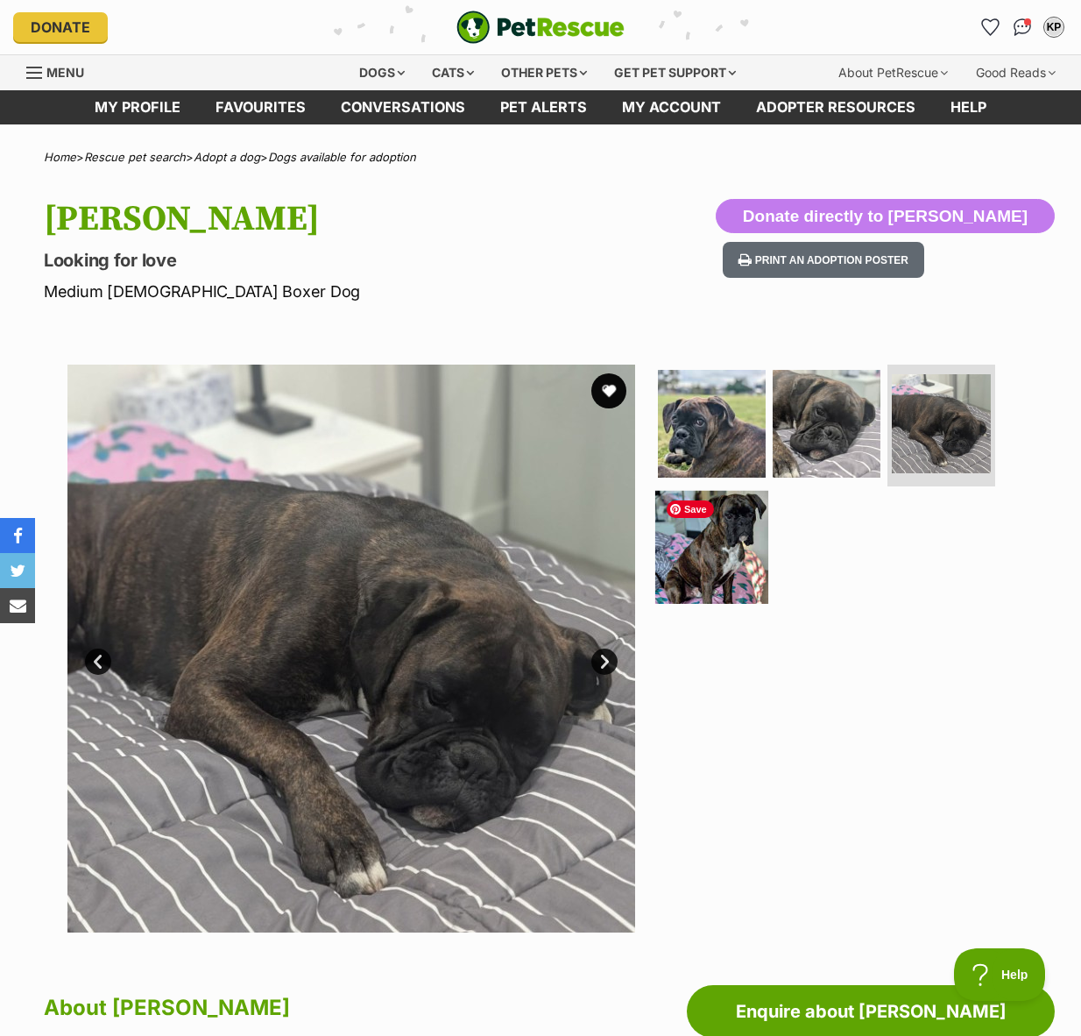
click at [719, 573] on img at bounding box center [711, 547] width 113 height 113
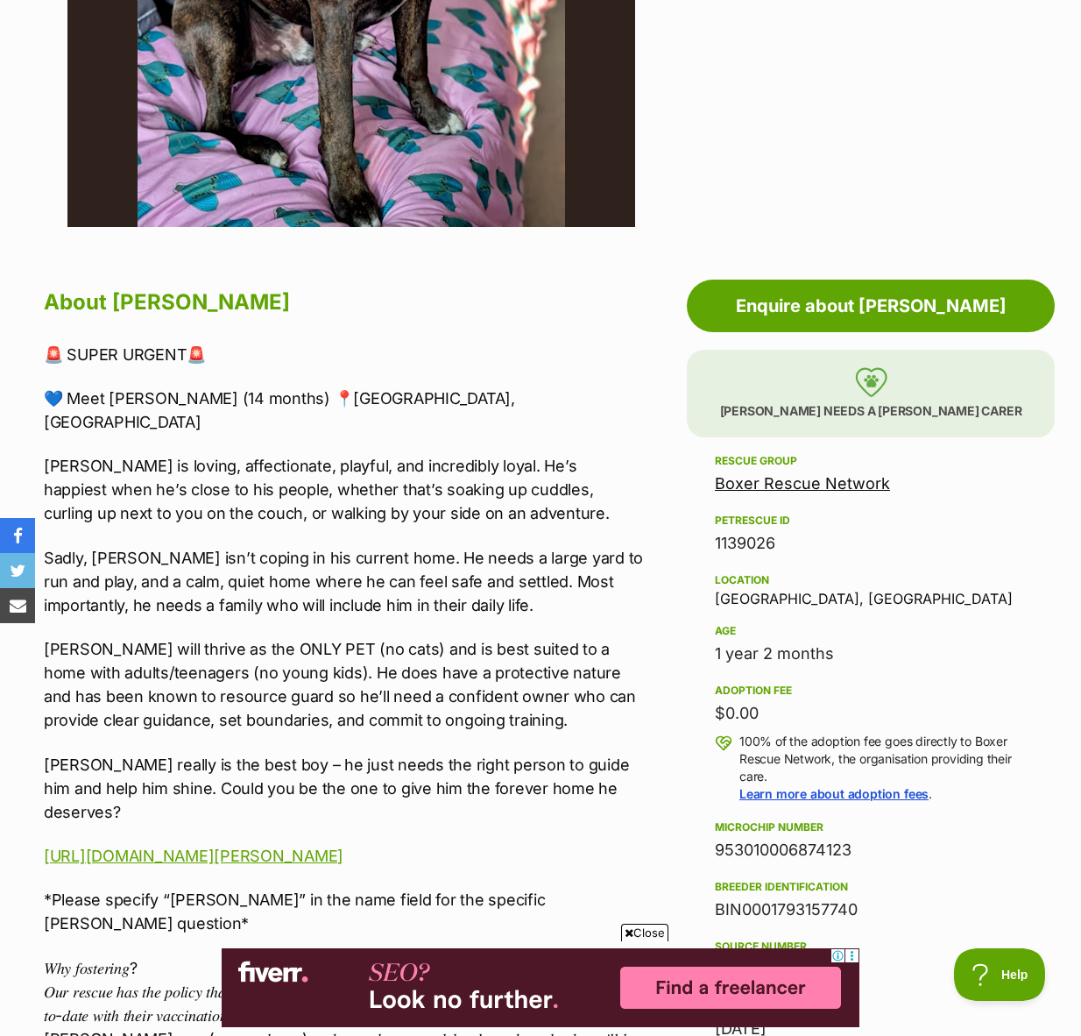
scroll to position [702, 0]
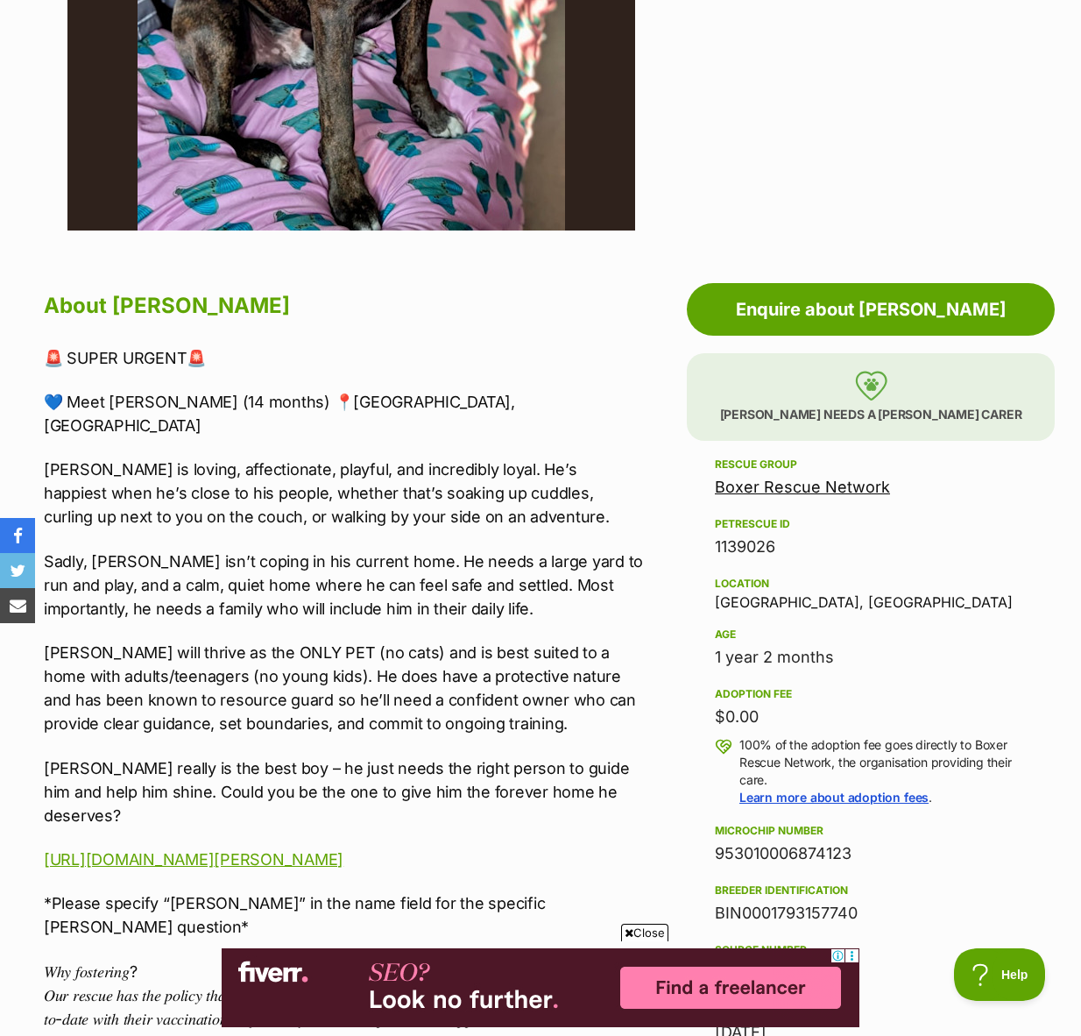
click at [172, 457] on p "Baxter is loving, affectionate, playful, and incredibly loyal. He’s happiest wh…" at bounding box center [343, 492] width 599 height 71
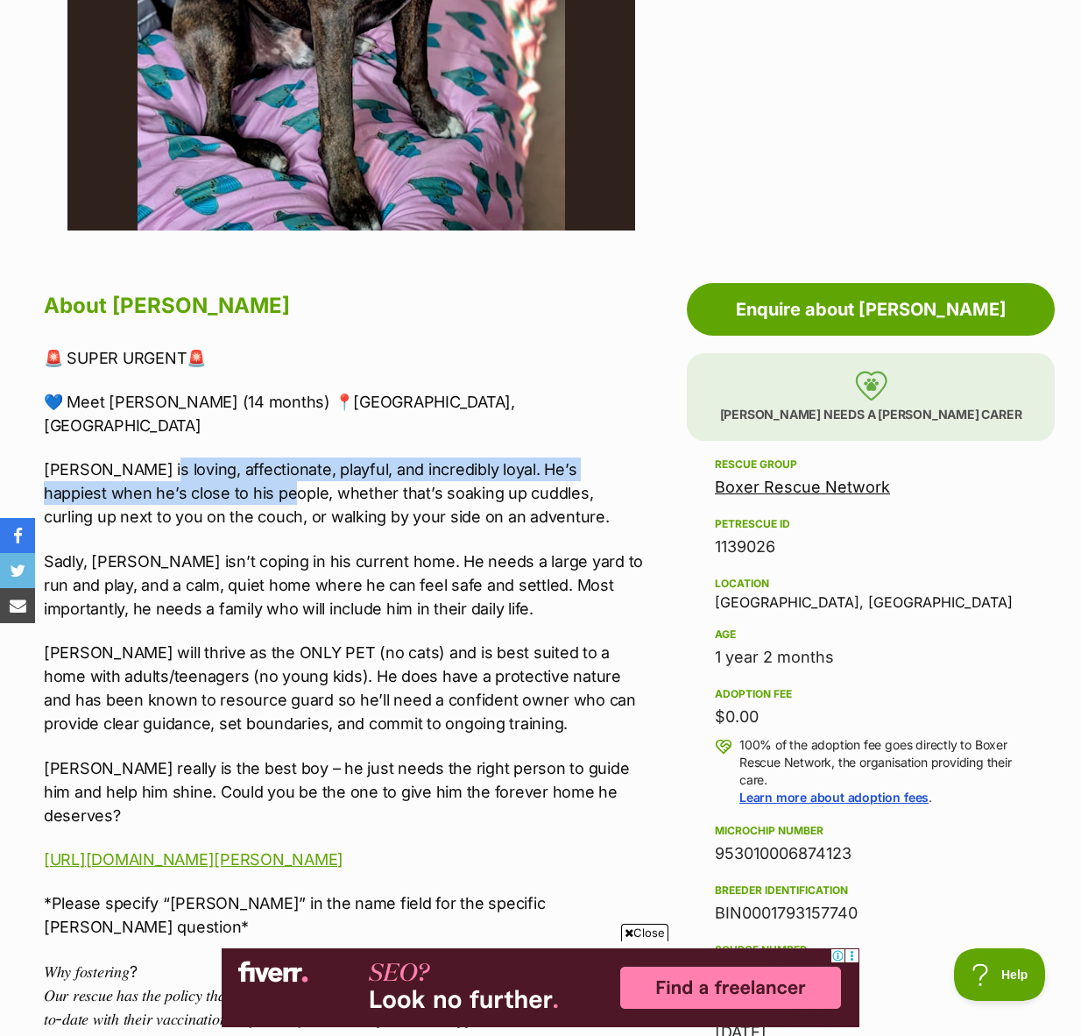
drag, startPoint x: 148, startPoint y: 447, endPoint x: 204, endPoint y: 481, distance: 65.7
click at [204, 481] on p "Baxter is loving, affectionate, playful, and incredibly loyal. He’s happiest wh…" at bounding box center [343, 492] width 599 height 71
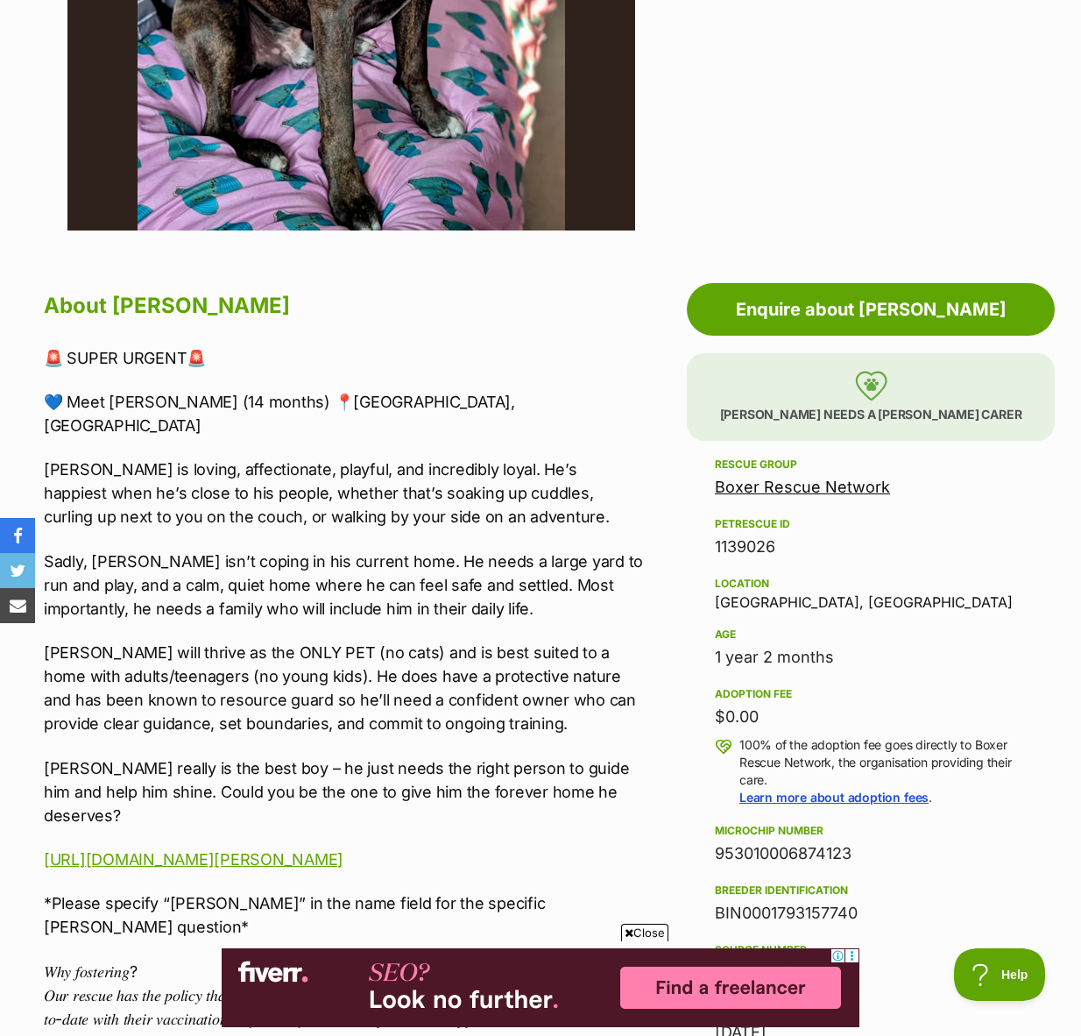
click at [219, 549] on p "Sadly, Baxter isn’t coping in his current home. He needs a large yard to run an…" at bounding box center [343, 584] width 599 height 71
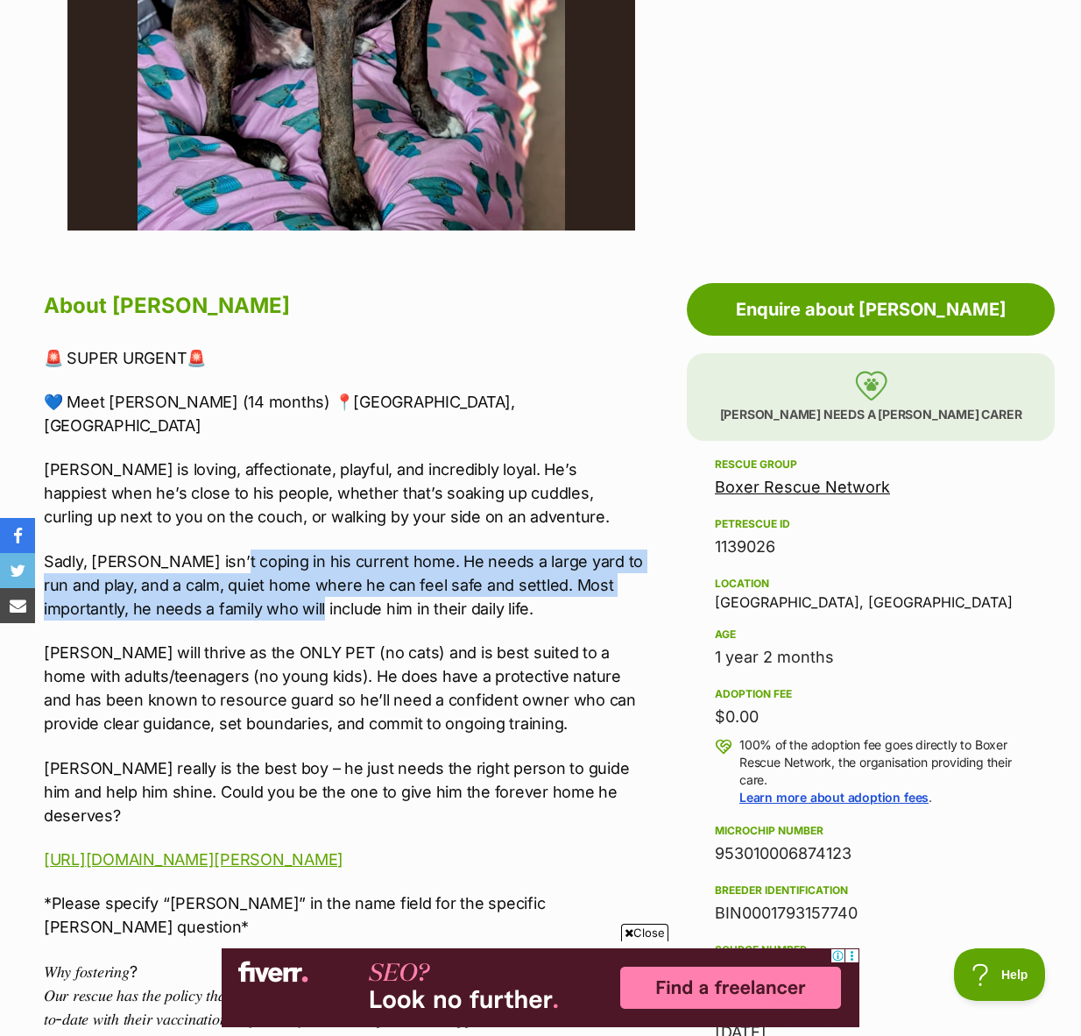
drag, startPoint x: 219, startPoint y: 535, endPoint x: 287, endPoint y: 585, distance: 83.9
click at [287, 585] on p "Sadly, Baxter isn’t coping in his current home. He needs a large yard to run an…" at bounding box center [343, 584] width 599 height 71
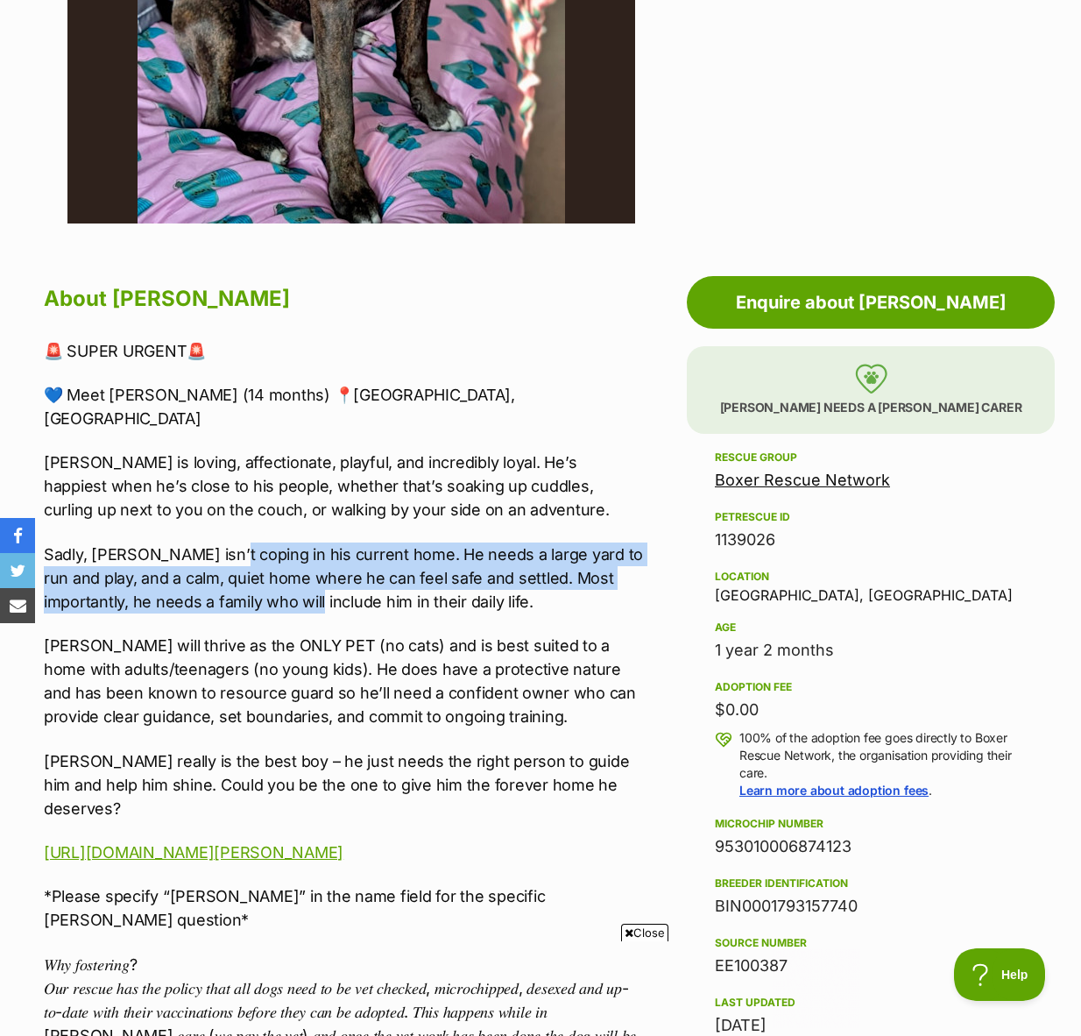
scroll to position [0, 0]
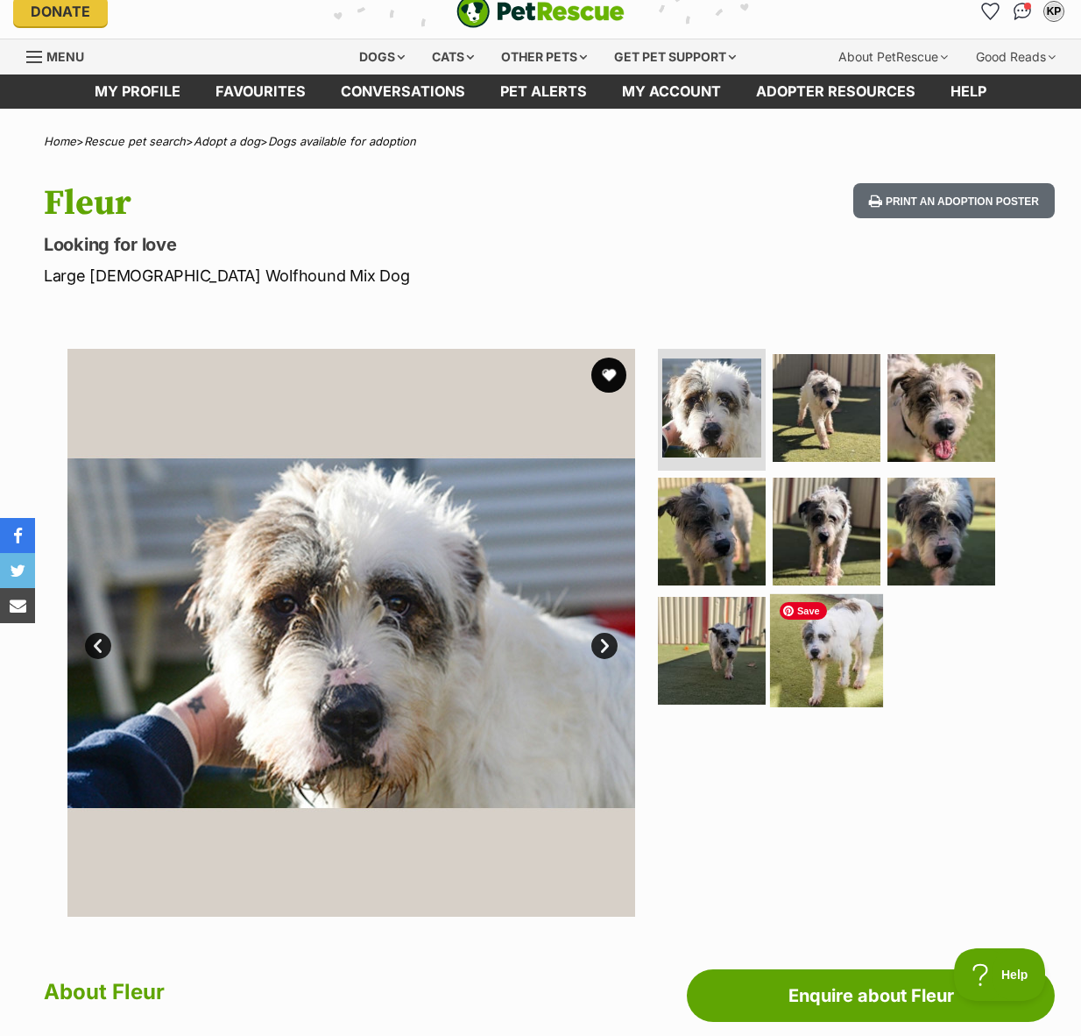
click at [849, 676] on img at bounding box center [826, 650] width 113 height 113
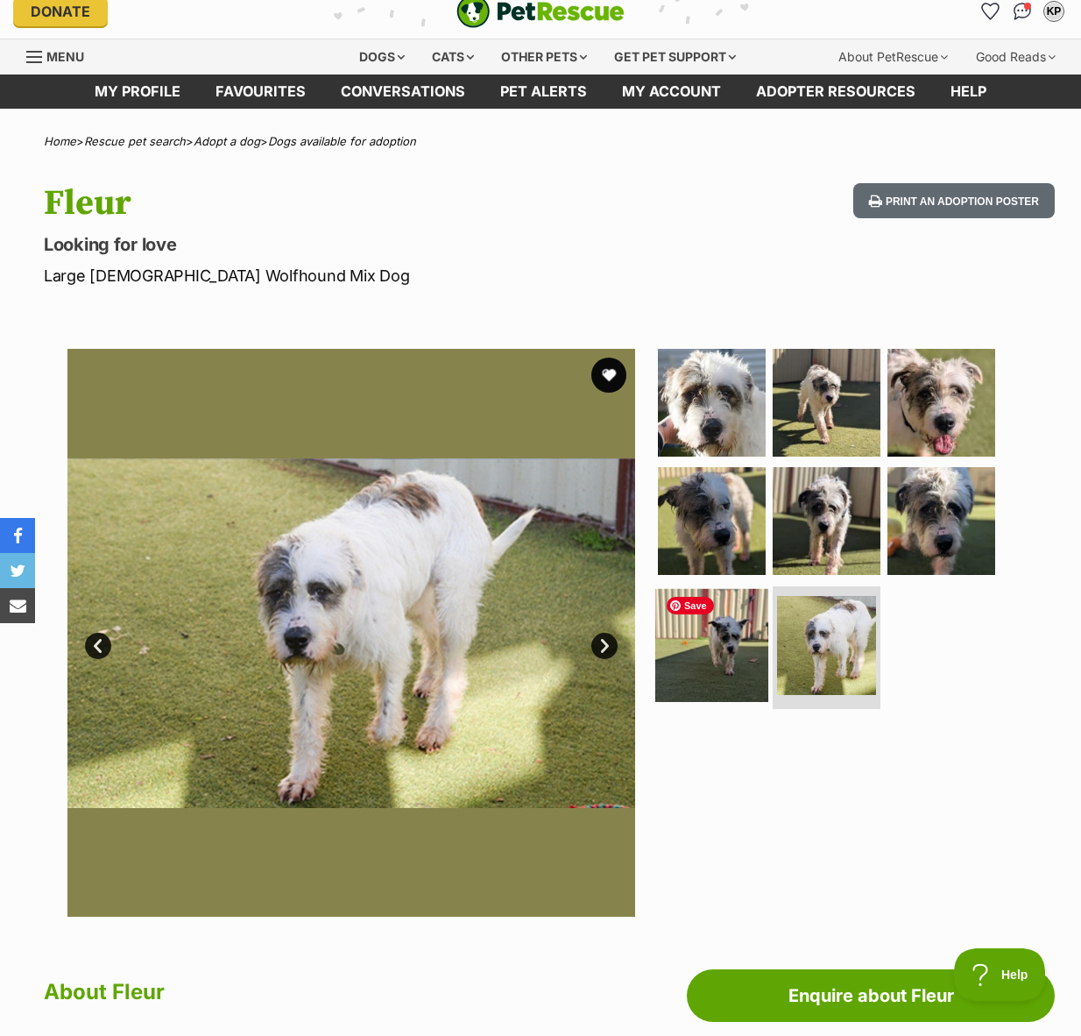
click at [683, 652] on img at bounding box center [711, 645] width 113 height 113
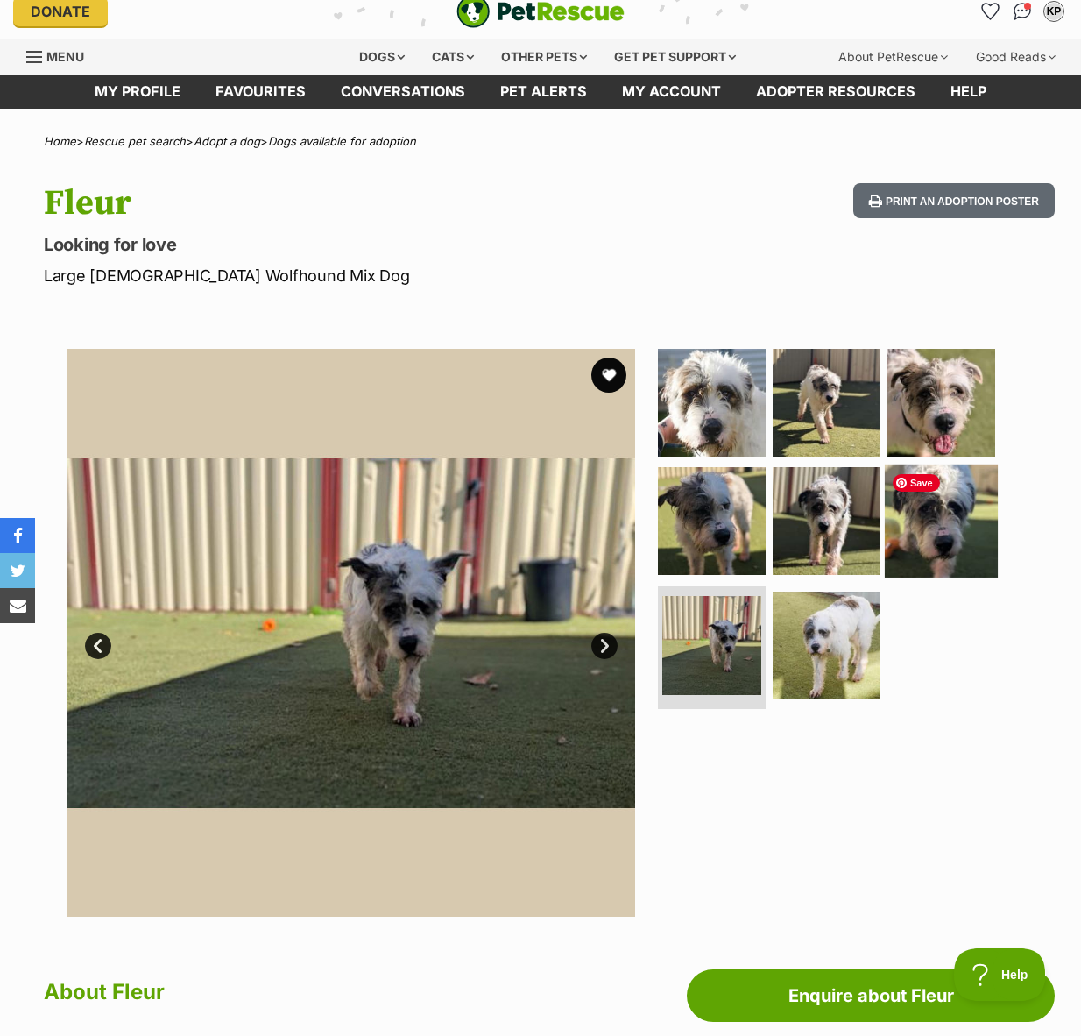
click at [946, 541] on img at bounding box center [941, 520] width 113 height 113
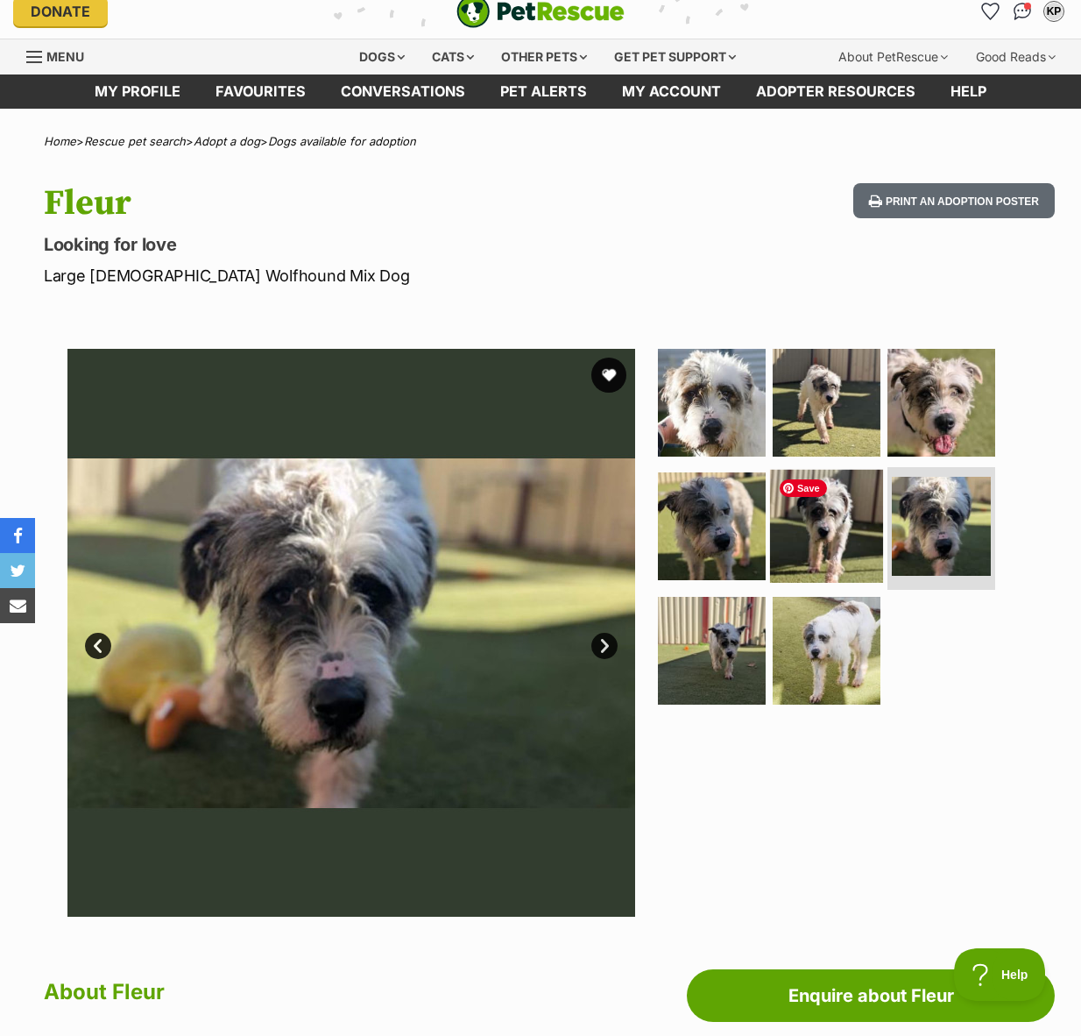
click at [834, 527] on img at bounding box center [826, 526] width 113 height 113
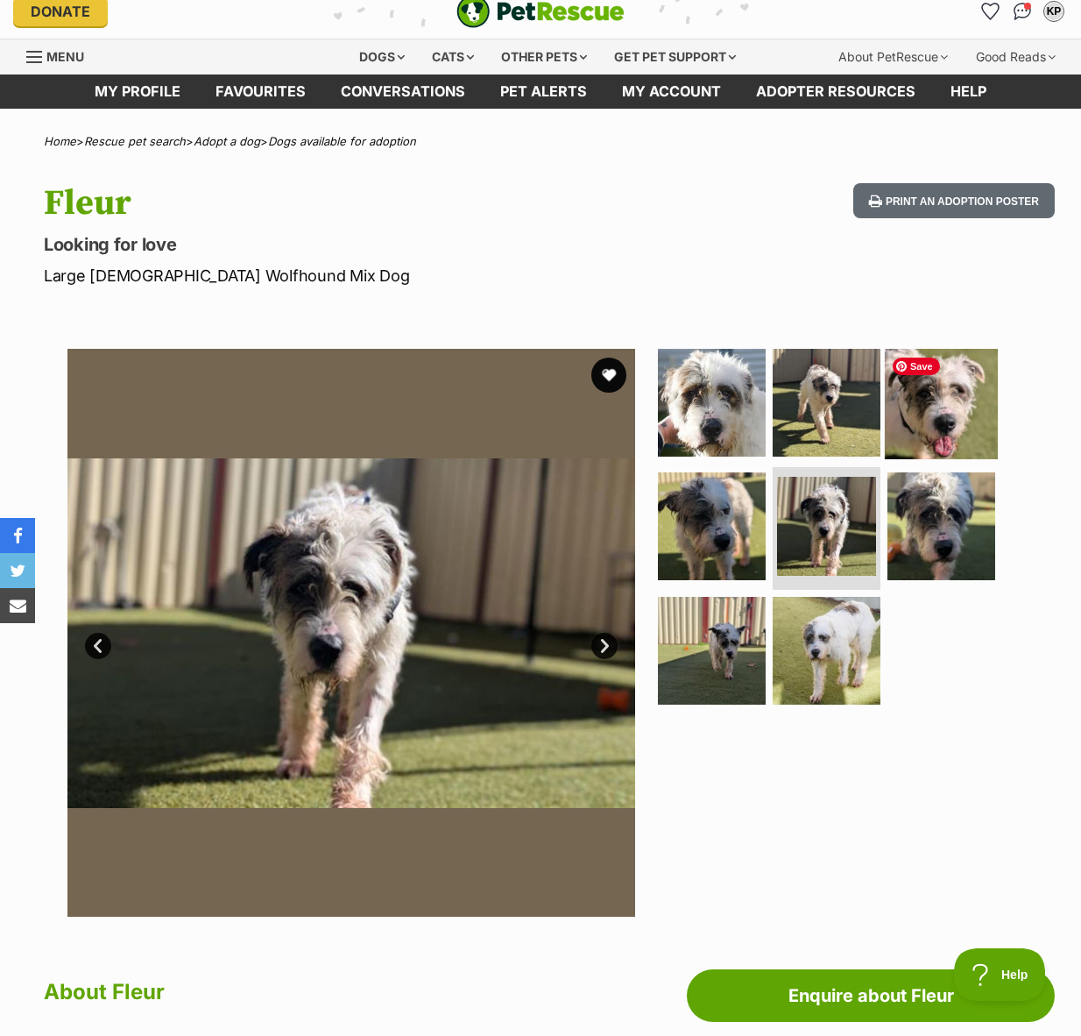
click at [955, 421] on img at bounding box center [941, 401] width 113 height 113
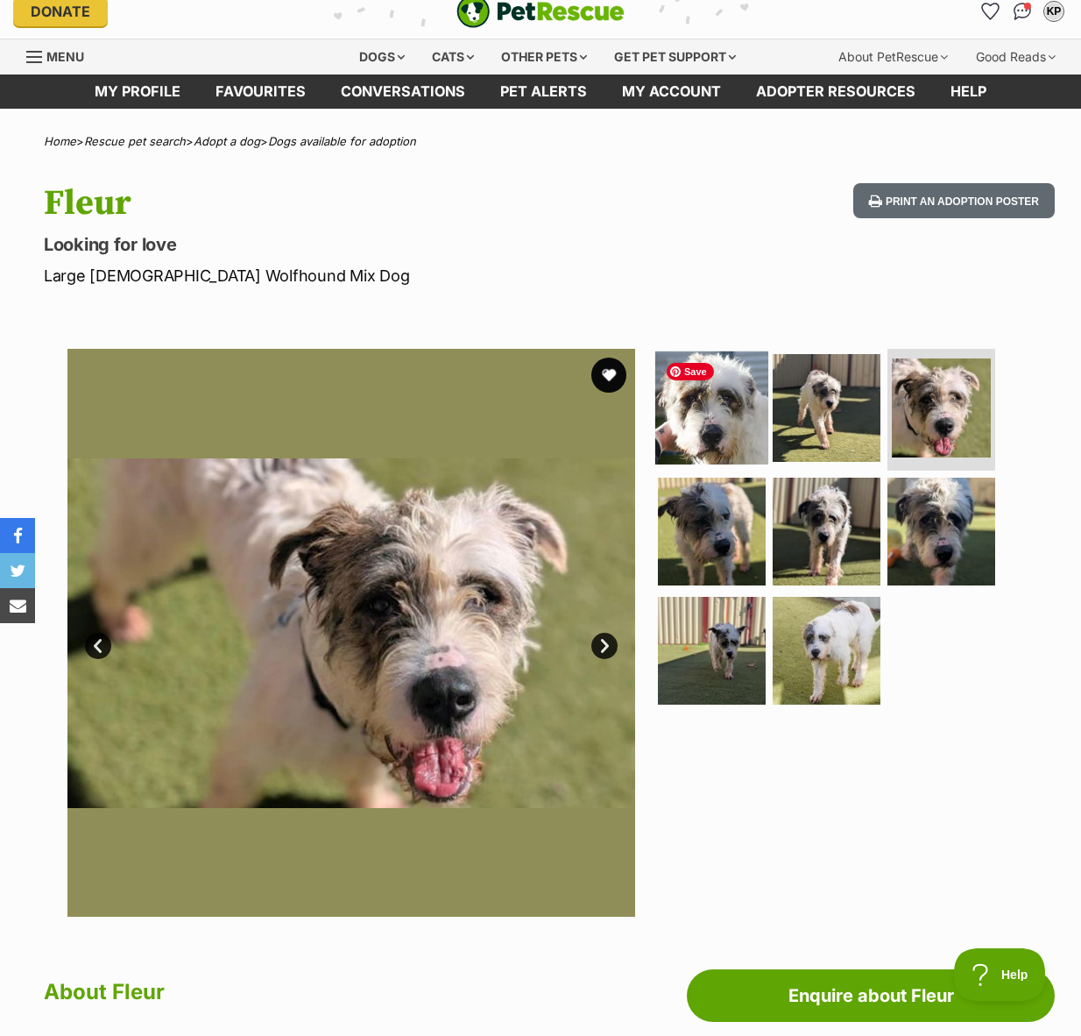
click at [744, 427] on img at bounding box center [711, 407] width 113 height 113
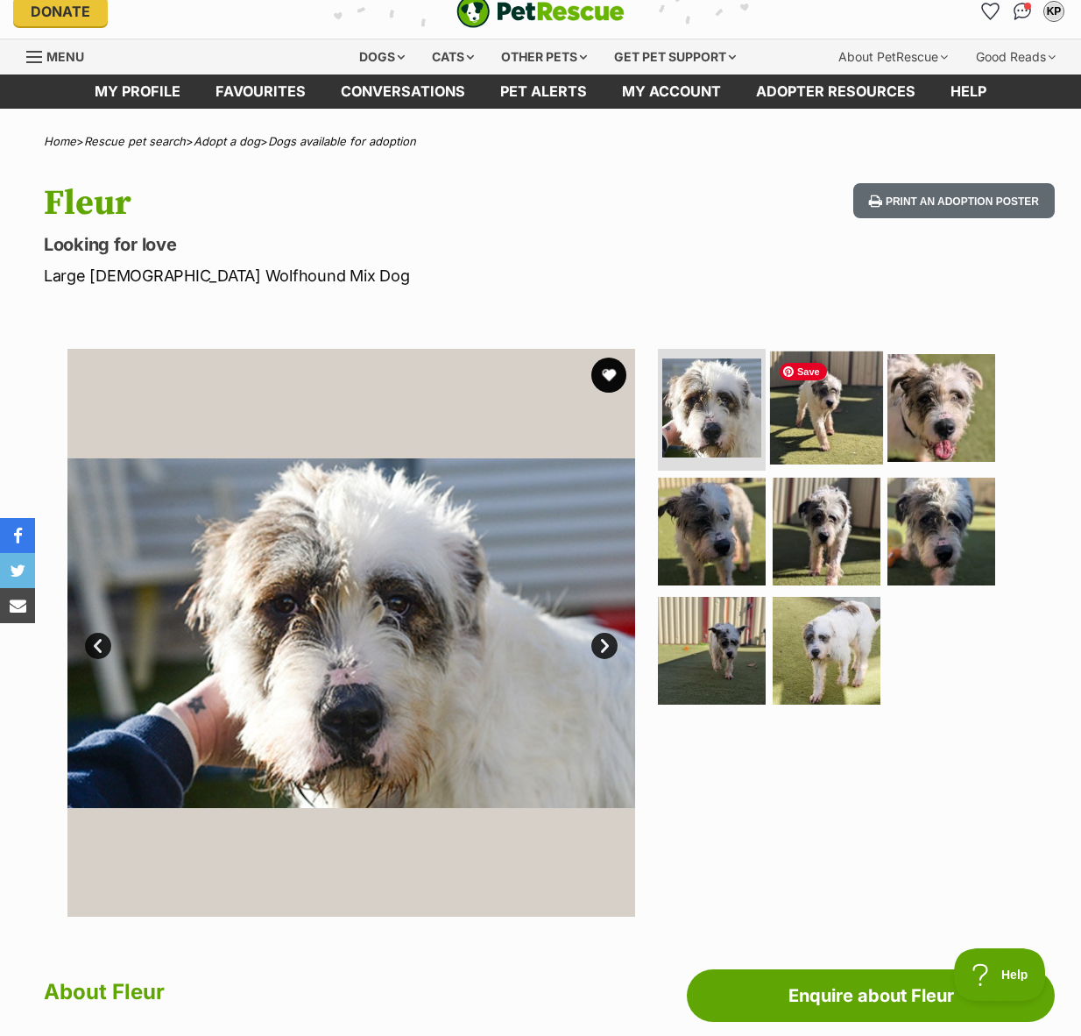
click at [804, 415] on img at bounding box center [826, 407] width 113 height 113
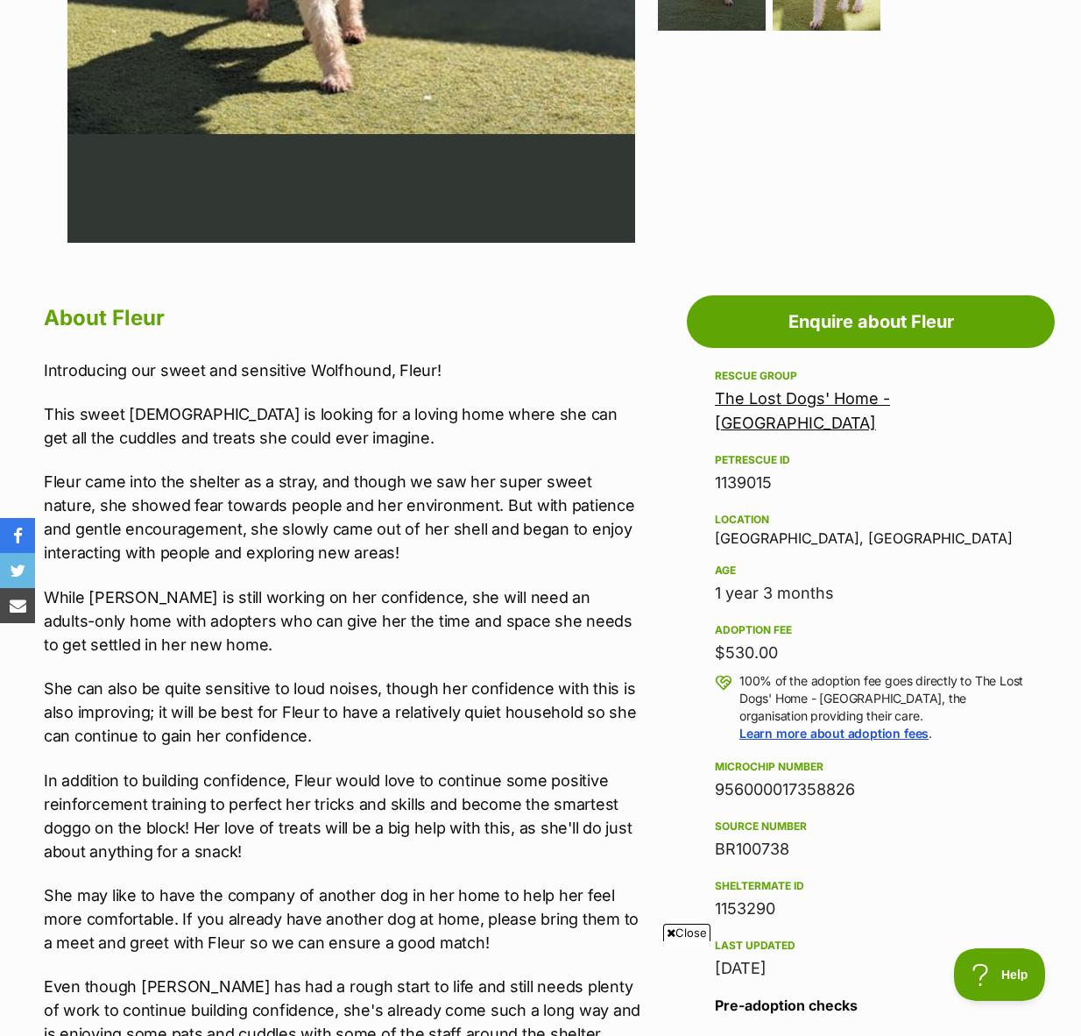
scroll to position [686, 0]
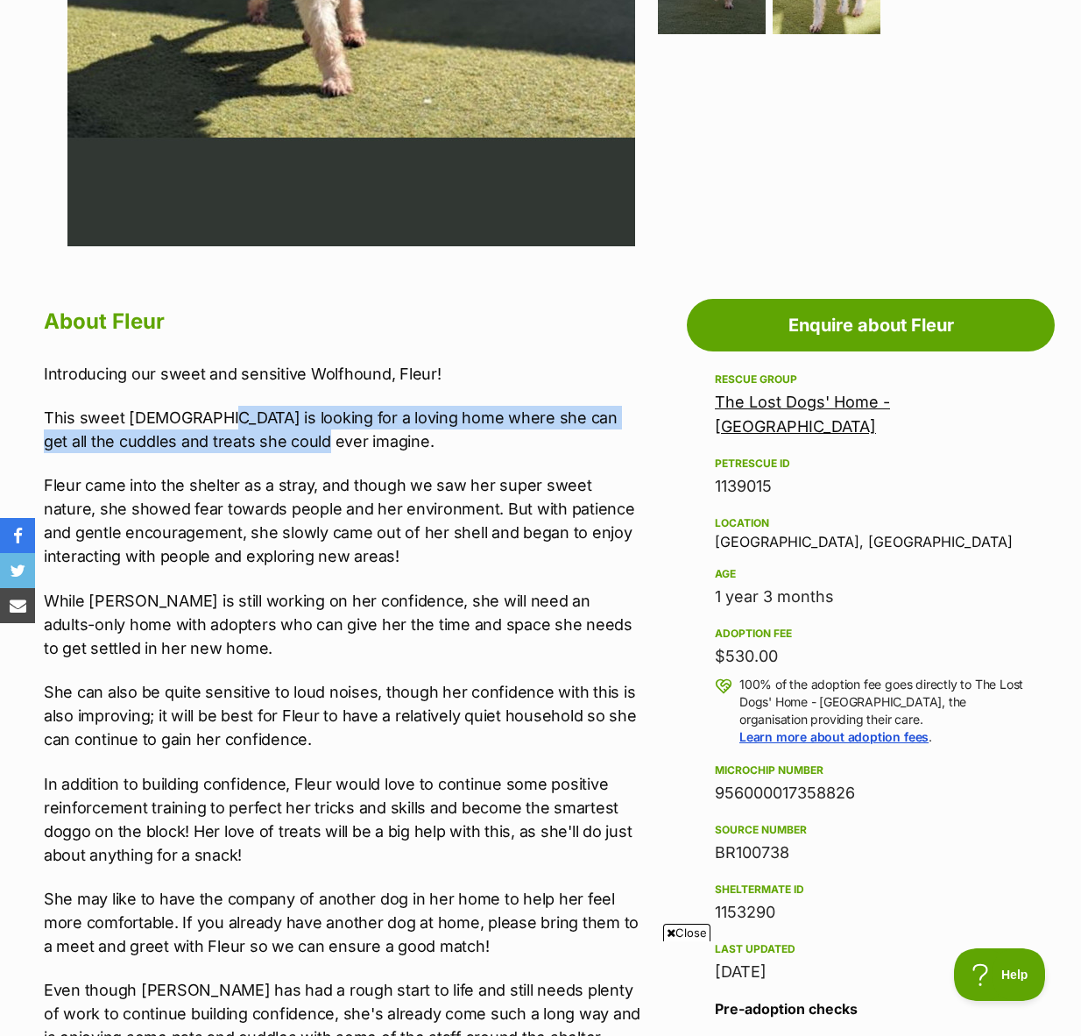
drag, startPoint x: 214, startPoint y: 414, endPoint x: 267, endPoint y: 430, distance: 56.0
click at [267, 430] on p "This sweet lady is looking for a loving home where she can get all the cuddles …" at bounding box center [343, 429] width 599 height 47
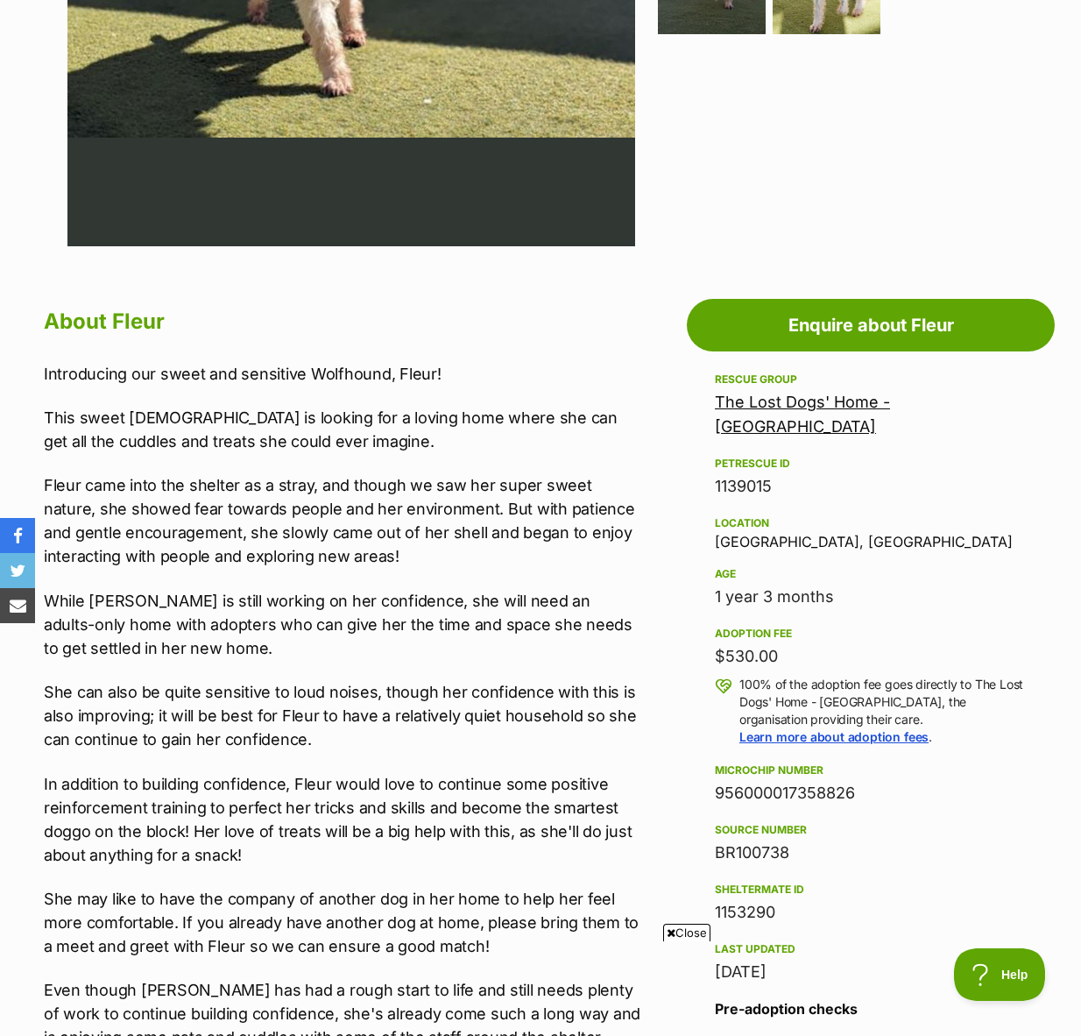
click at [232, 495] on p "Fleur came into the shelter as a stray, and though we saw her super sweet natur…" at bounding box center [343, 520] width 599 height 95
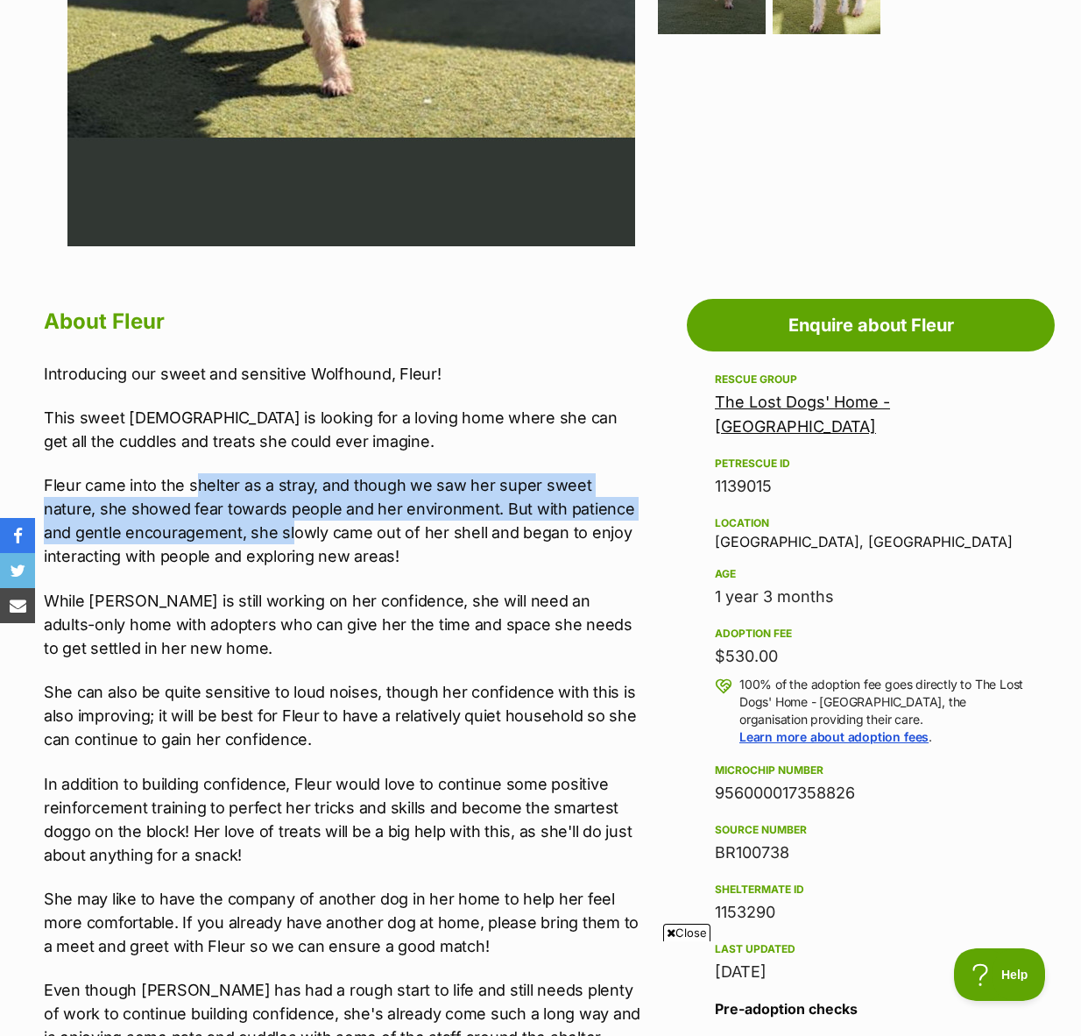
click at [259, 542] on p "Fleur came into the shelter as a stray, and though we saw her super sweet natur…" at bounding box center [343, 520] width 599 height 95
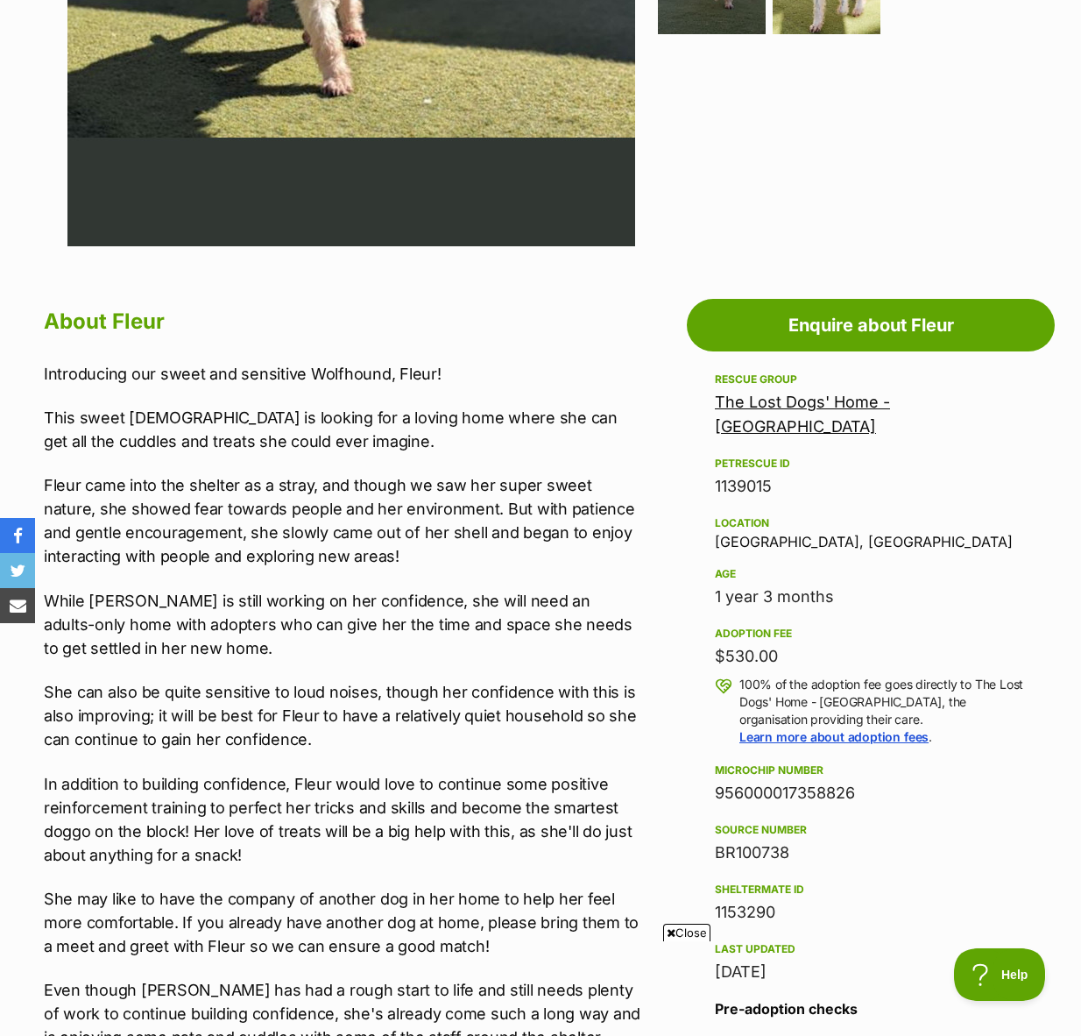
click at [139, 503] on p "Fleur came into the shelter as a stray, and though we saw her super sweet natur…" at bounding box center [343, 520] width 599 height 95
drag, startPoint x: 256, startPoint y: 502, endPoint x: 419, endPoint y: 499, distance: 163.0
click at [419, 499] on p "Fleur came into the shelter as a stray, and though we saw her super sweet natur…" at bounding box center [343, 520] width 599 height 95
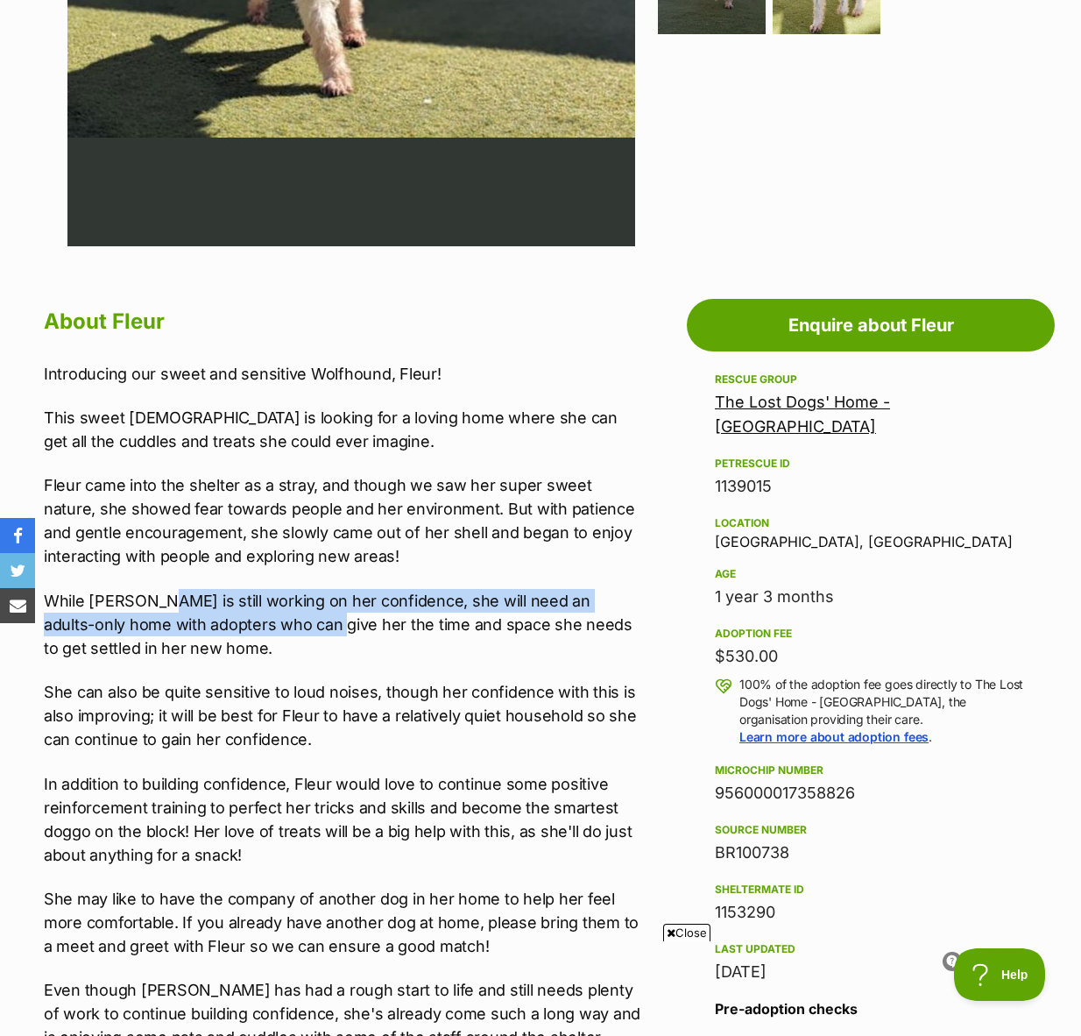
scroll to position [0, 0]
drag, startPoint x: 148, startPoint y: 608, endPoint x: 270, endPoint y: 630, distance: 123.8
click at [270, 630] on p "While Fleur is still working on her confidence, she will need an adults-only ho…" at bounding box center [343, 624] width 599 height 71
click at [269, 629] on p "While Fleur is still working on her confidence, she will need an adults-only ho…" at bounding box center [343, 624] width 599 height 71
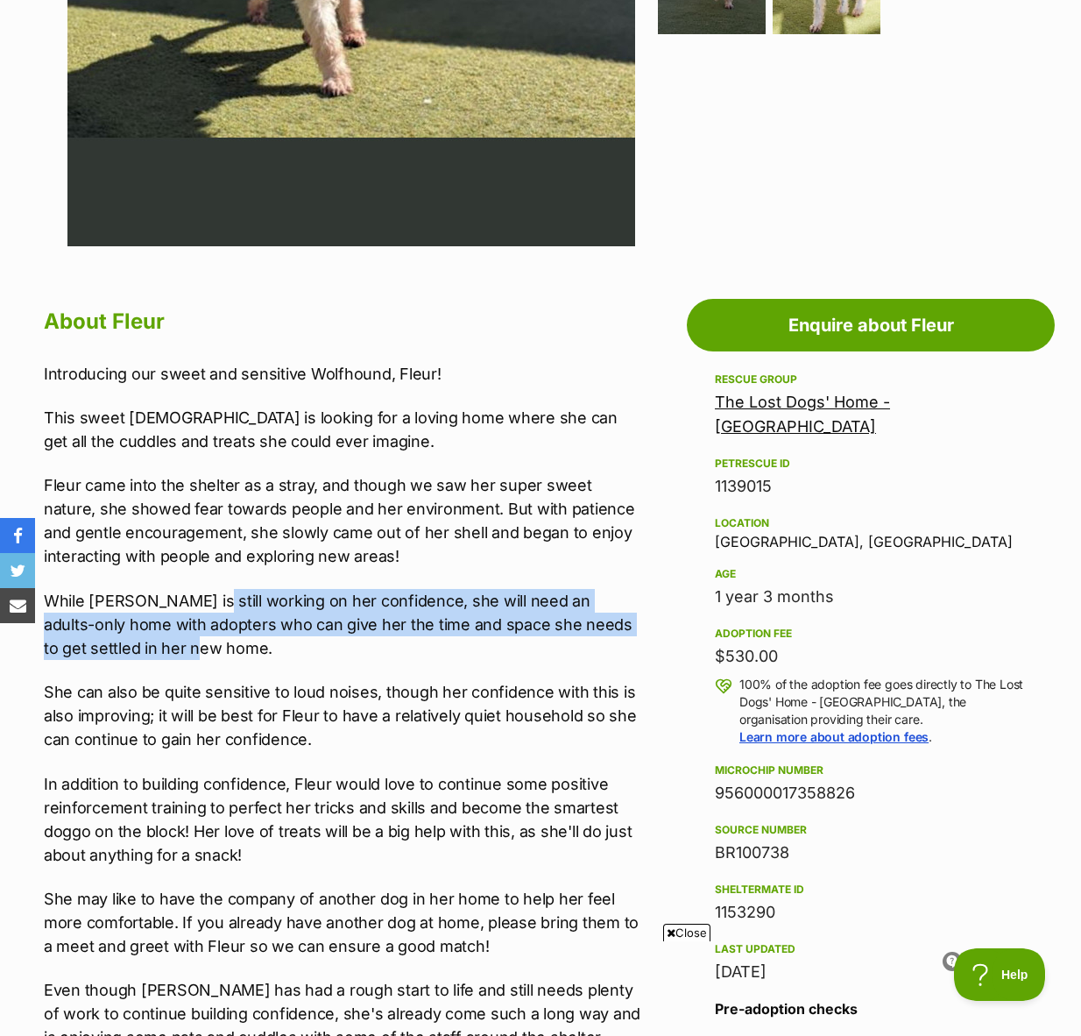
drag, startPoint x: 205, startPoint y: 617, endPoint x: 336, endPoint y: 655, distance: 135.9
click at [336, 655] on p "While Fleur is still working on her confidence, she will need an adults-only ho…" at bounding box center [343, 624] width 599 height 71
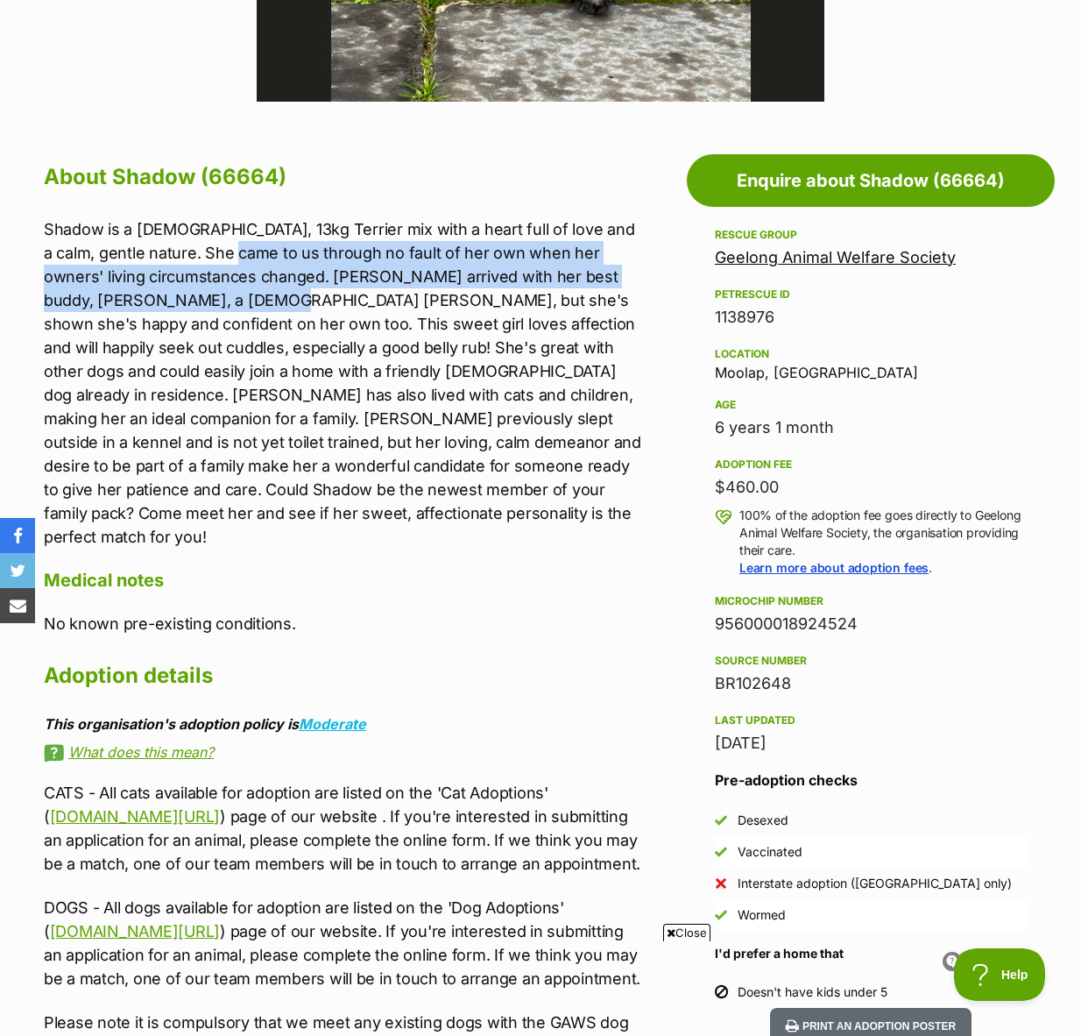
drag, startPoint x: 192, startPoint y: 246, endPoint x: 215, endPoint y: 294, distance: 53.3
click at [215, 294] on p "Shadow is a 6-year-old, 13kg Terrier mix with a heart full of love and a calm, …" at bounding box center [343, 382] width 599 height 331
click at [148, 274] on p "Shadow is a 6-year-old, 13kg Terrier mix with a heart full of love and a calm, …" at bounding box center [343, 382] width 599 height 331
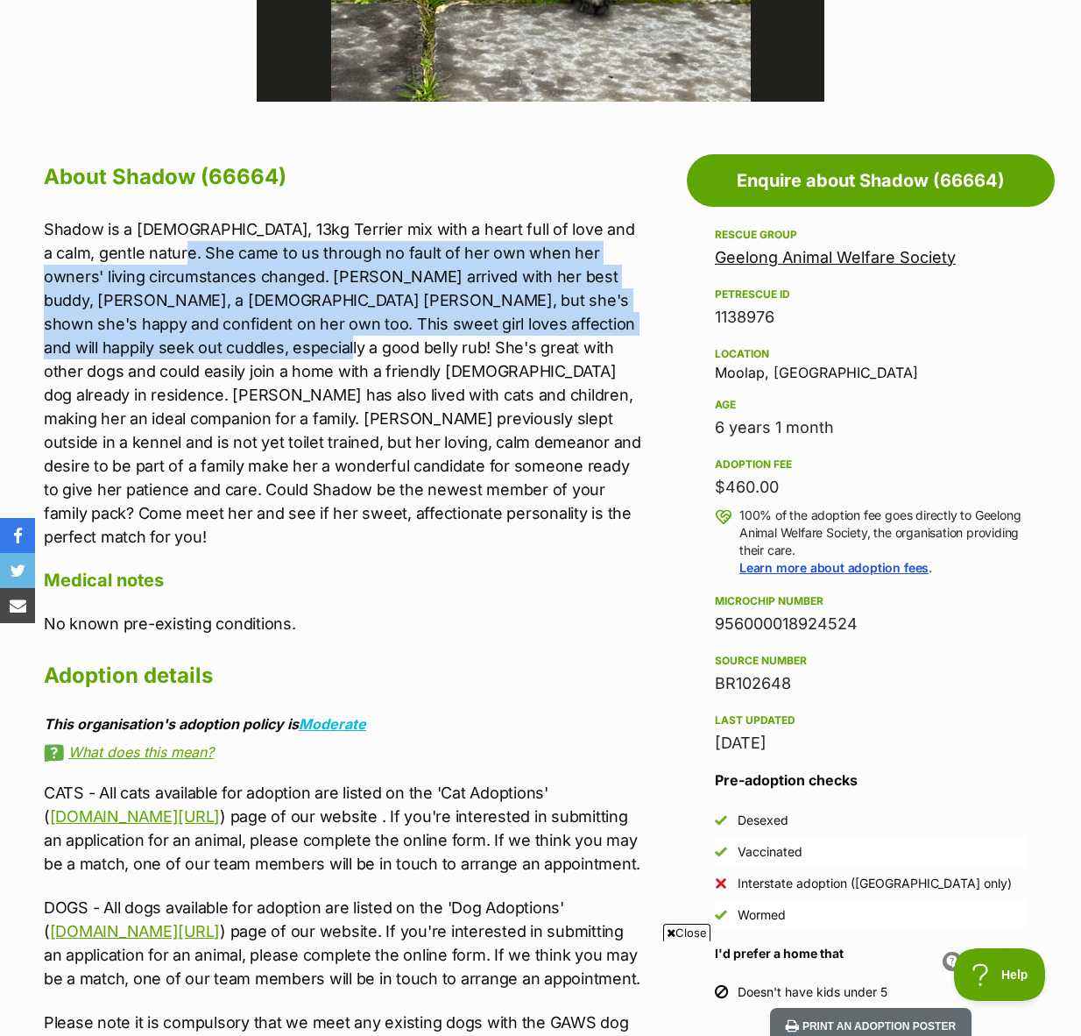
drag, startPoint x: 138, startPoint y: 259, endPoint x: 202, endPoint y: 357, distance: 116.4
click at [202, 357] on p "Shadow is a 6-year-old, 13kg Terrier mix with a heart full of love and a calm, …" at bounding box center [343, 382] width 599 height 331
click at [195, 352] on p "Shadow is a 6-year-old, 13kg Terrier mix with a heart full of love and a calm, …" at bounding box center [343, 382] width 599 height 331
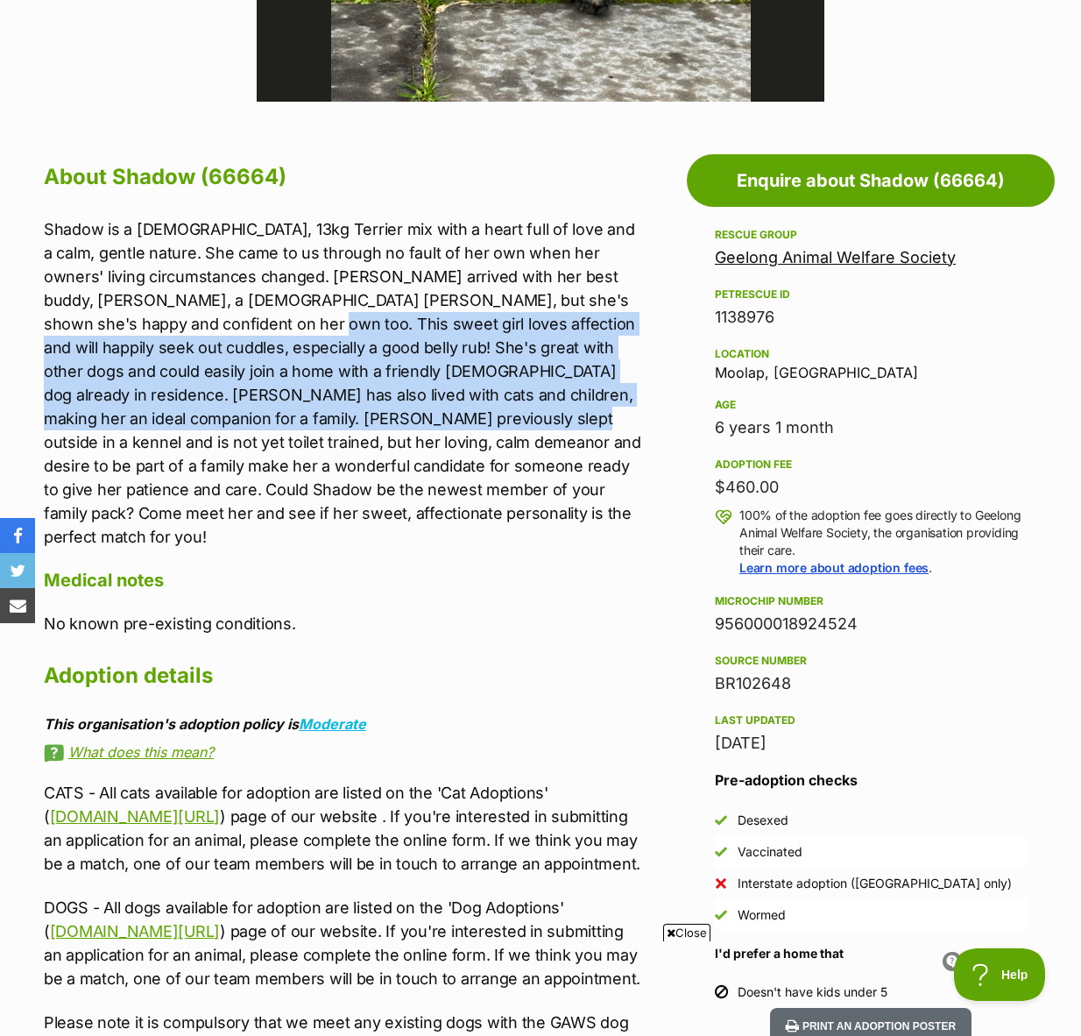
drag, startPoint x: 171, startPoint y: 322, endPoint x: 325, endPoint y: 422, distance: 184.2
click at [325, 422] on p "Shadow is a 6-year-old, 13kg Terrier mix with a heart full of love and a calm, …" at bounding box center [343, 382] width 599 height 331
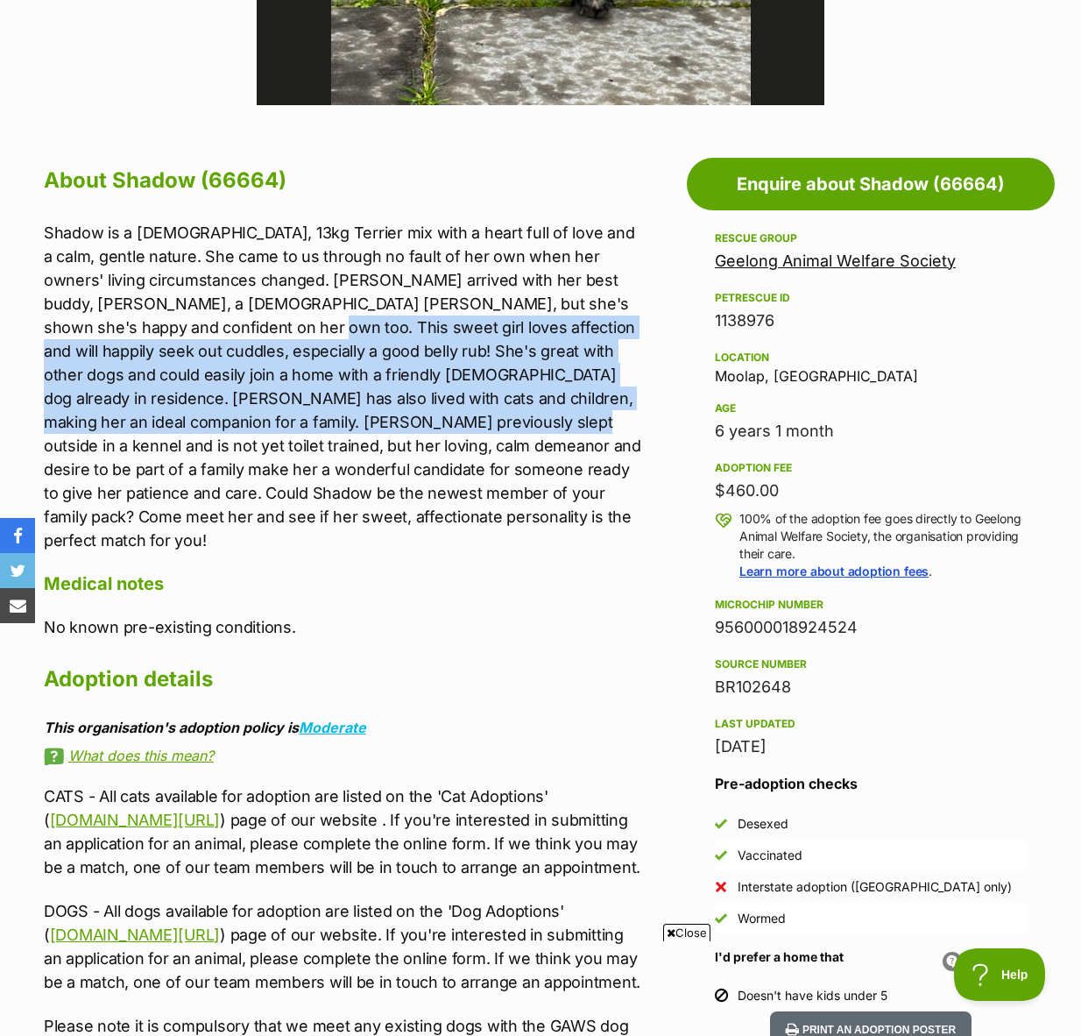
click at [322, 363] on p "Shadow is a 6-year-old, 13kg Terrier mix with a heart full of love and a calm, …" at bounding box center [343, 386] width 599 height 331
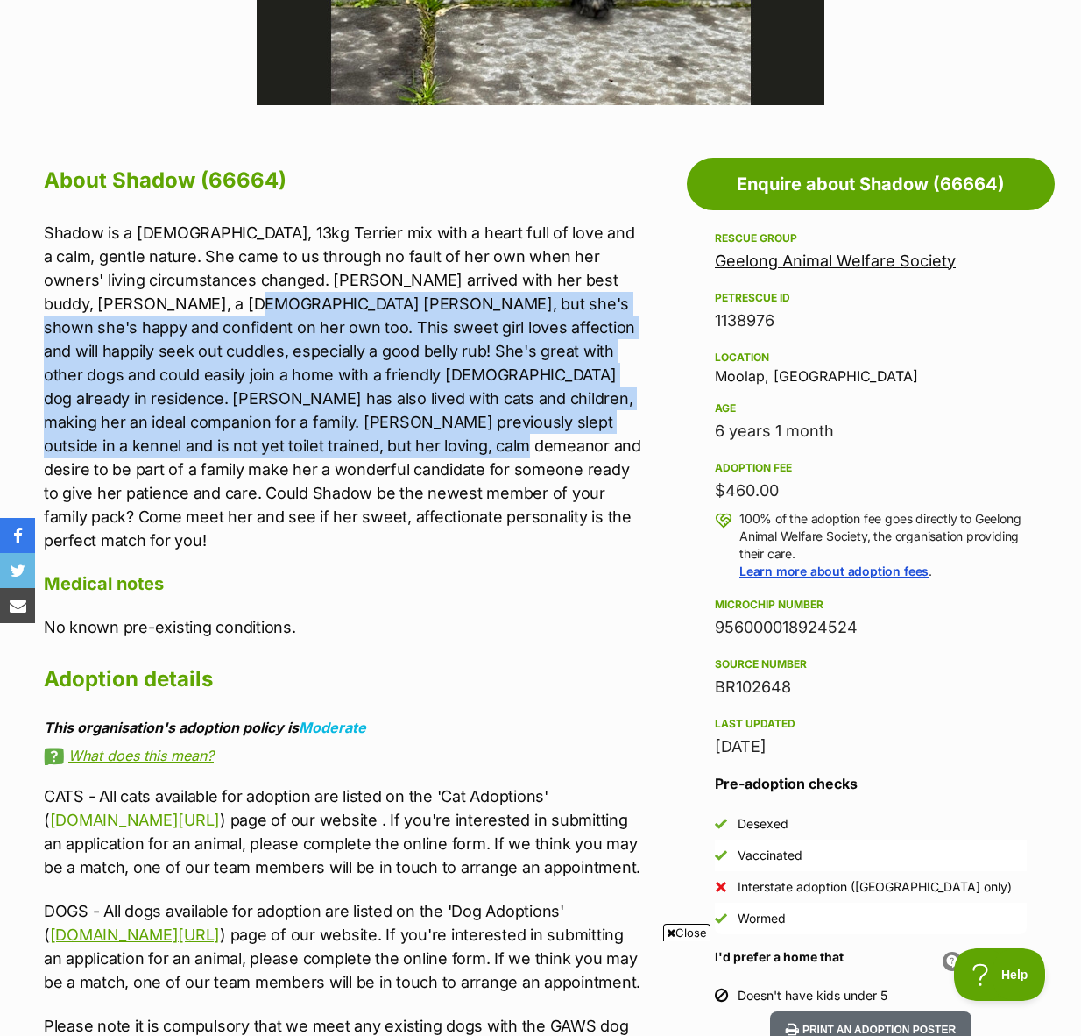
drag, startPoint x: 190, startPoint y: 315, endPoint x: 304, endPoint y: 455, distance: 180.0
click at [304, 455] on p "Shadow is a 6-year-old, 13kg Terrier mix with a heart full of love and a calm, …" at bounding box center [343, 386] width 599 height 331
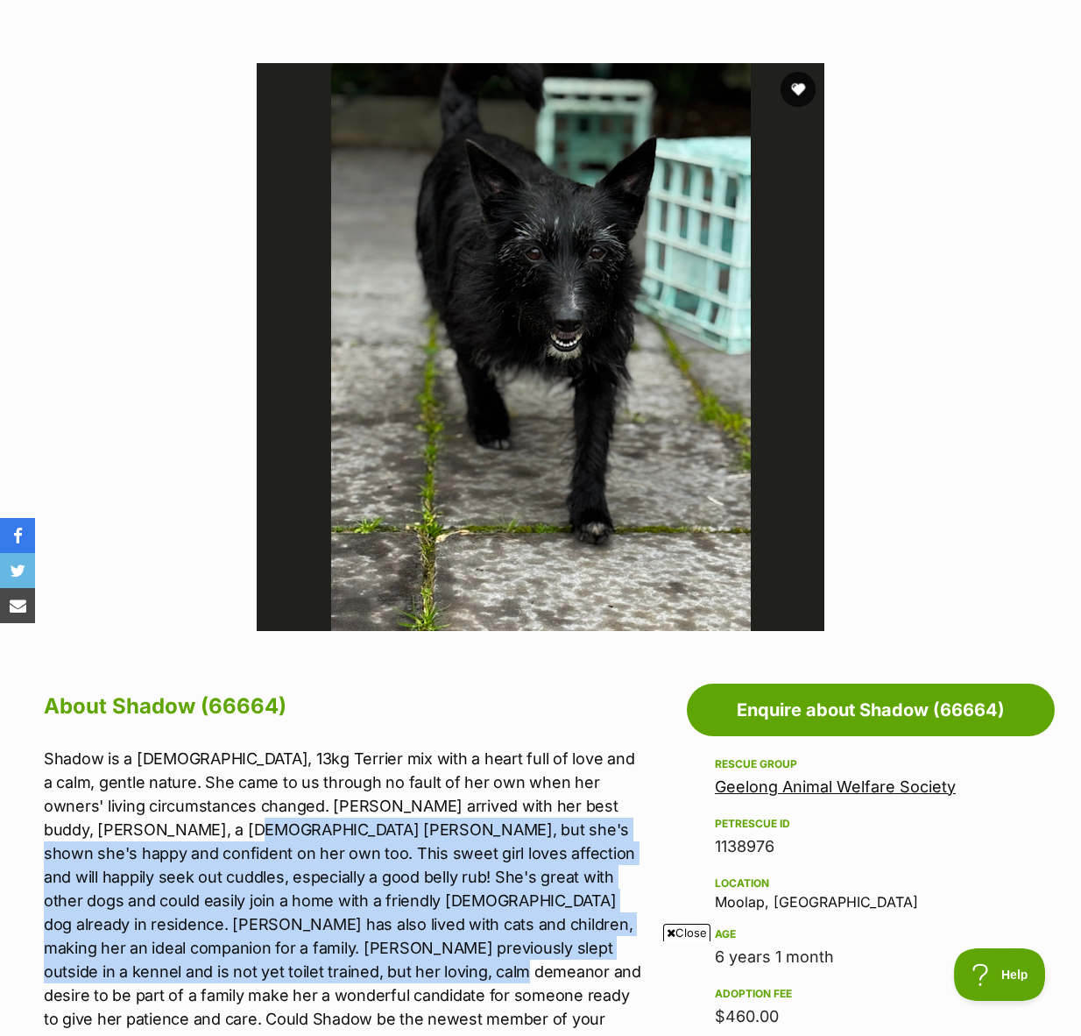
scroll to position [0, 0]
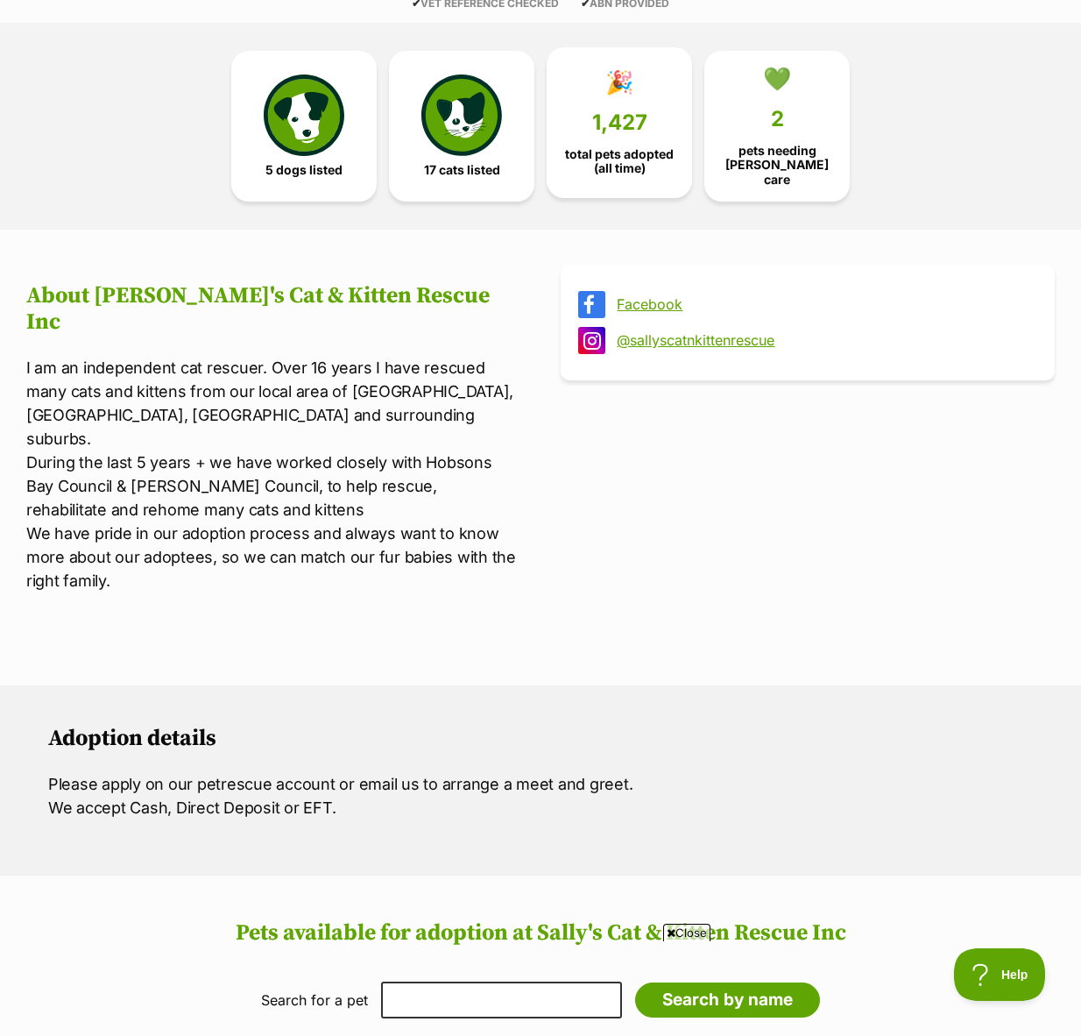
scroll to position [443, 0]
